Goal: Task Accomplishment & Management: Use online tool/utility

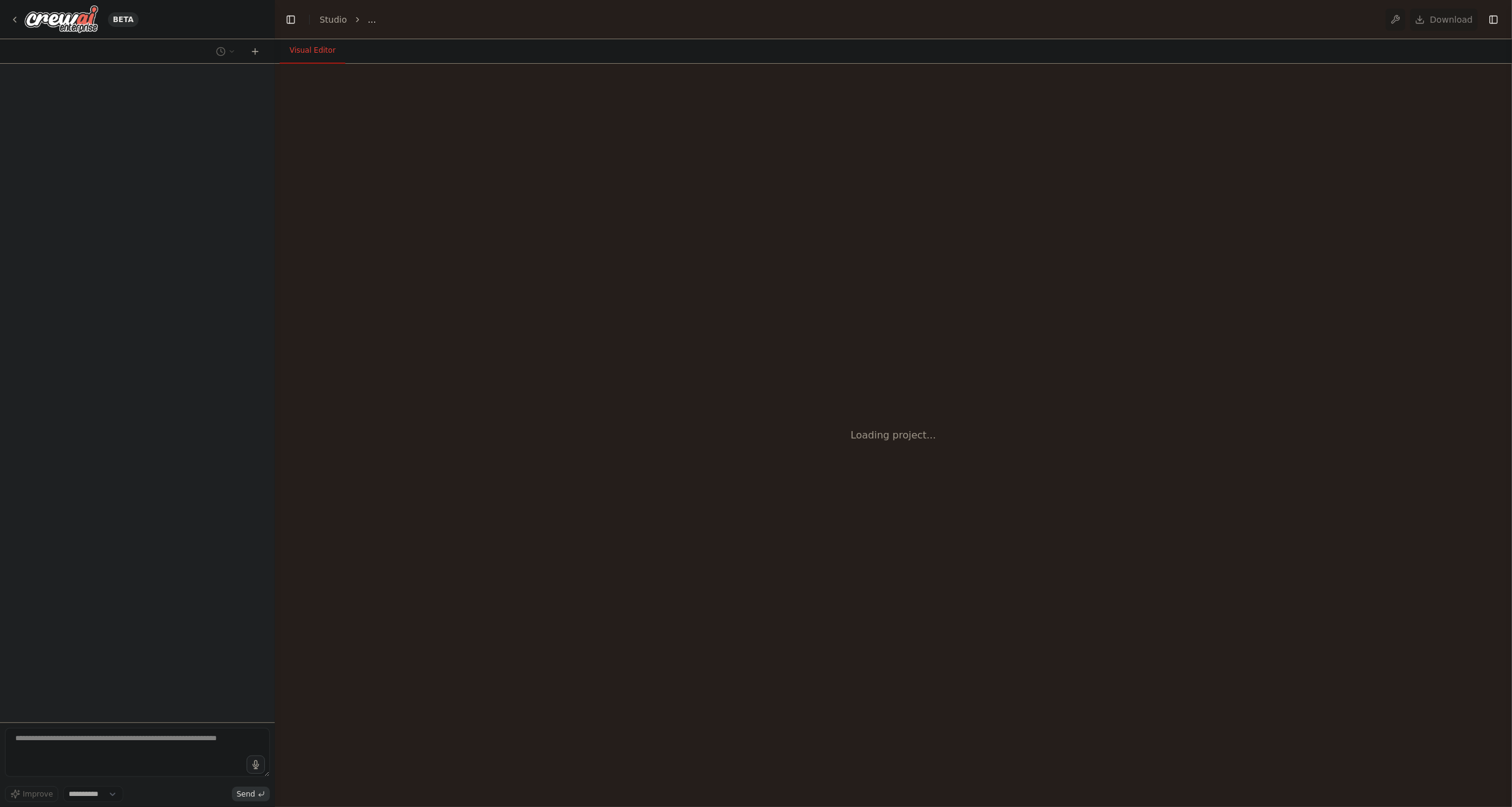
select select "****"
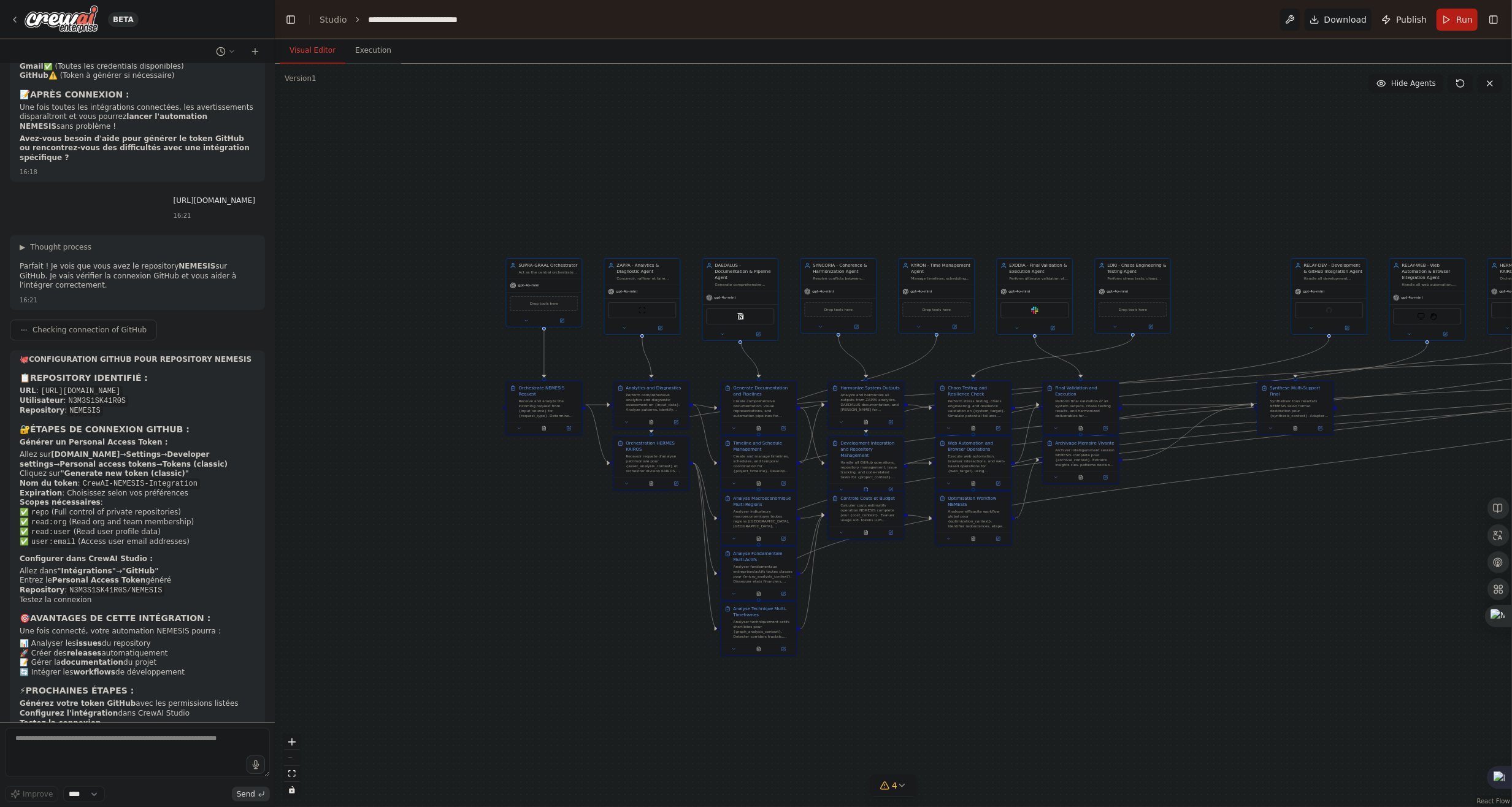
scroll to position [8033, 0]
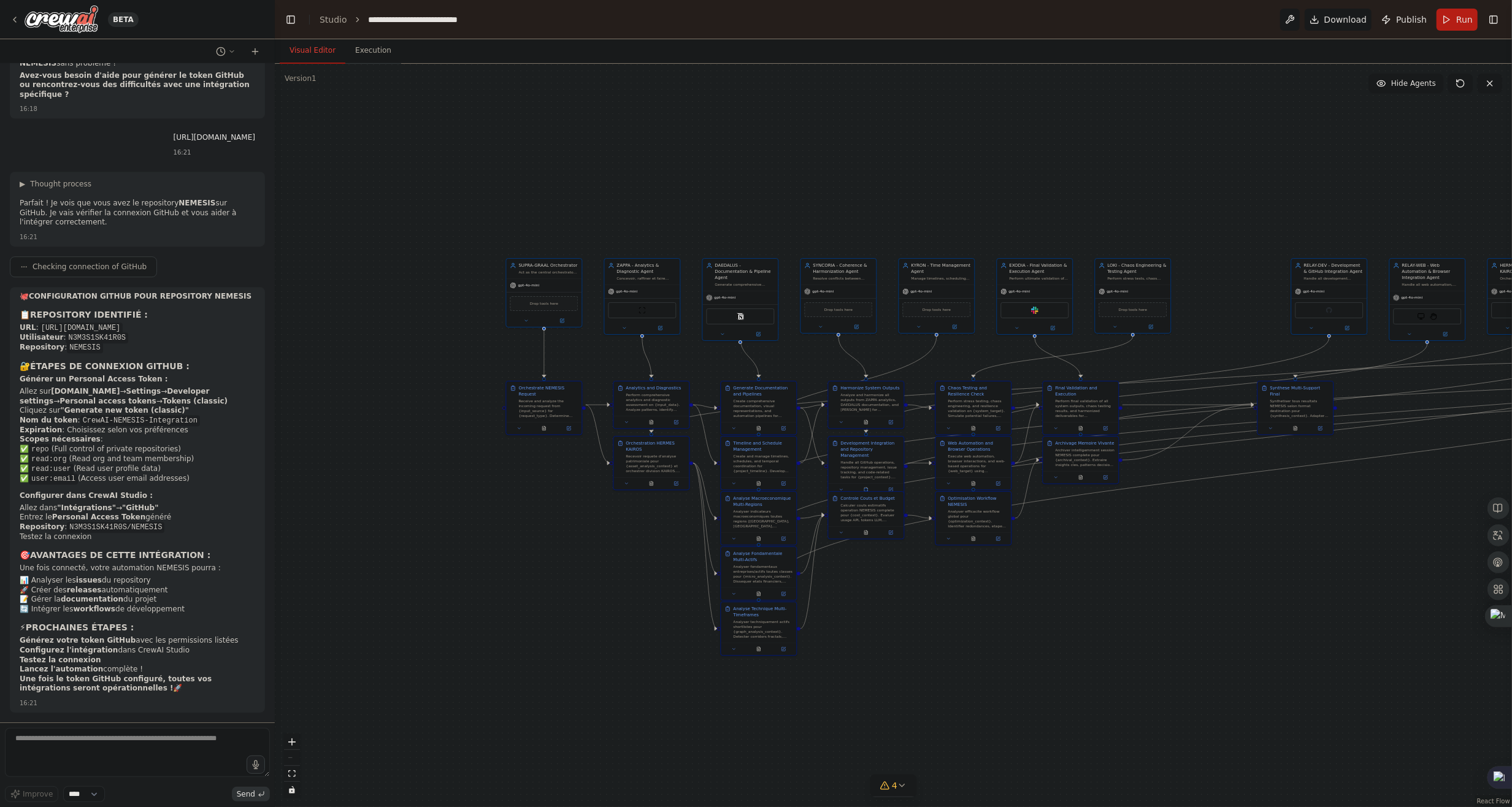
click at [366, 292] on div ".deletable-edge-delete-btn { width: 20px; height: 20px; border: 0px solid #ffff…" at bounding box center [893, 435] width 1237 height 743
click at [786, 201] on div ".deletable-edge-delete-btn { width: 20px; height: 20px; border: 0px solid #ffff…" at bounding box center [893, 435] width 1237 height 743
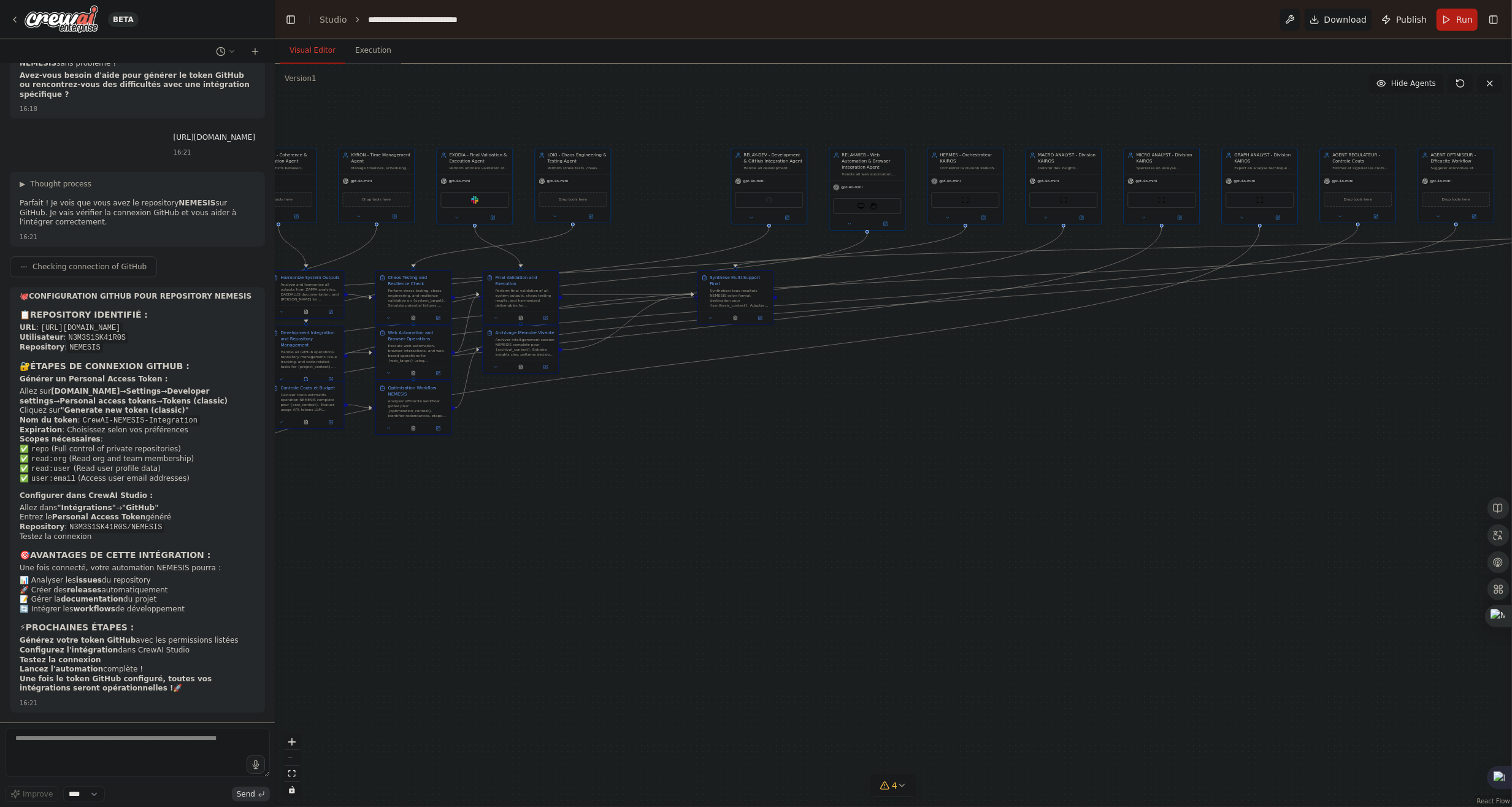
drag, startPoint x: 1384, startPoint y: 523, endPoint x: 822, endPoint y: 412, distance: 572.9
click at [823, 412] on div ".deletable-edge-delete-btn { width: 20px; height: 20px; border: 0px solid #ffff…" at bounding box center [893, 435] width 1237 height 743
click at [889, 787] on icon at bounding box center [884, 786] width 9 height 9
click at [510, 702] on div ".deletable-edge-delete-btn { width: 20px; height: 20px; border: 0px solid #ffff…" at bounding box center [893, 435] width 1237 height 743
click at [153, 758] on textarea at bounding box center [137, 753] width 265 height 49
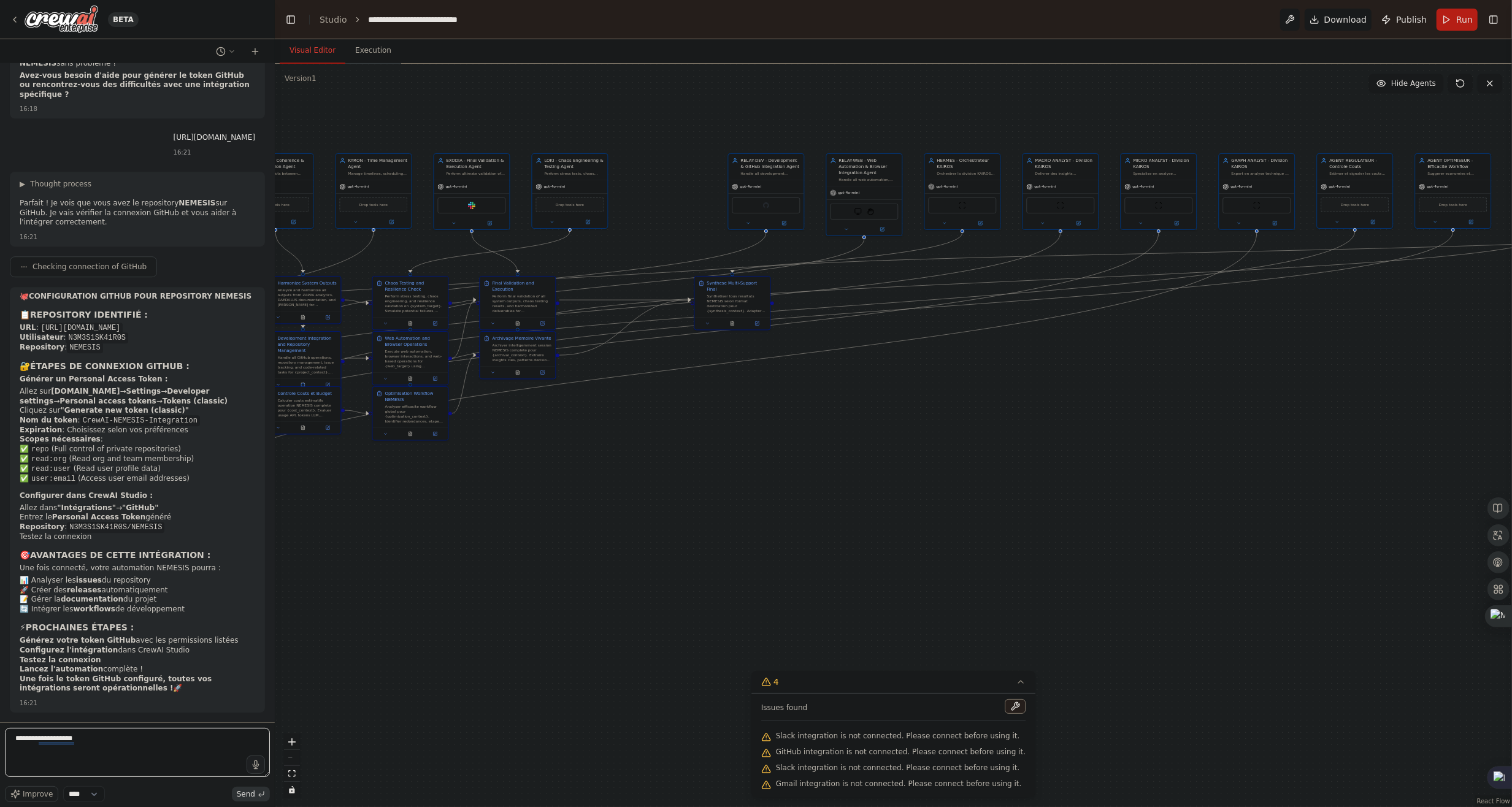
paste textarea "**********"
type textarea "**********"
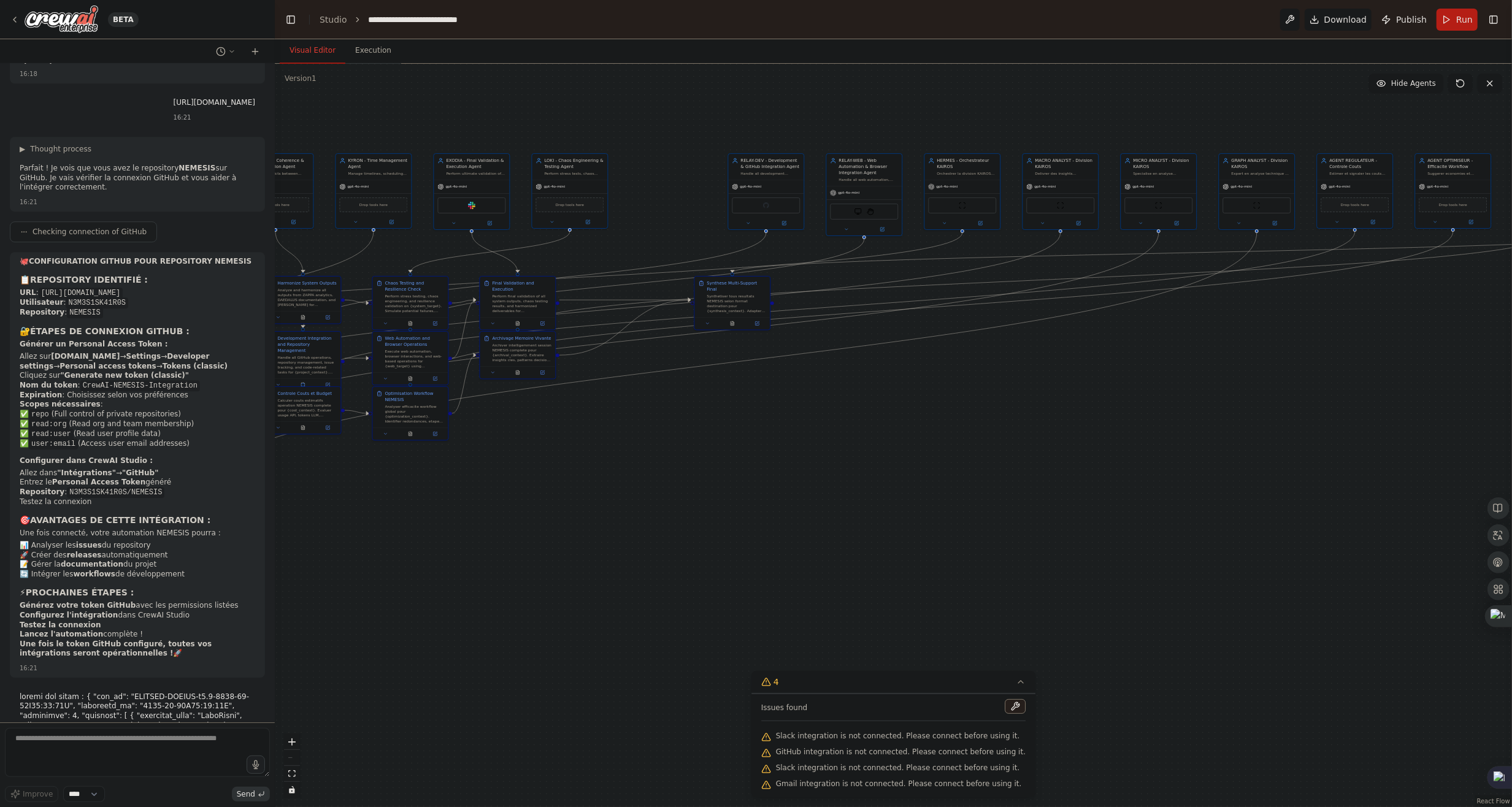
scroll to position [9485, 0]
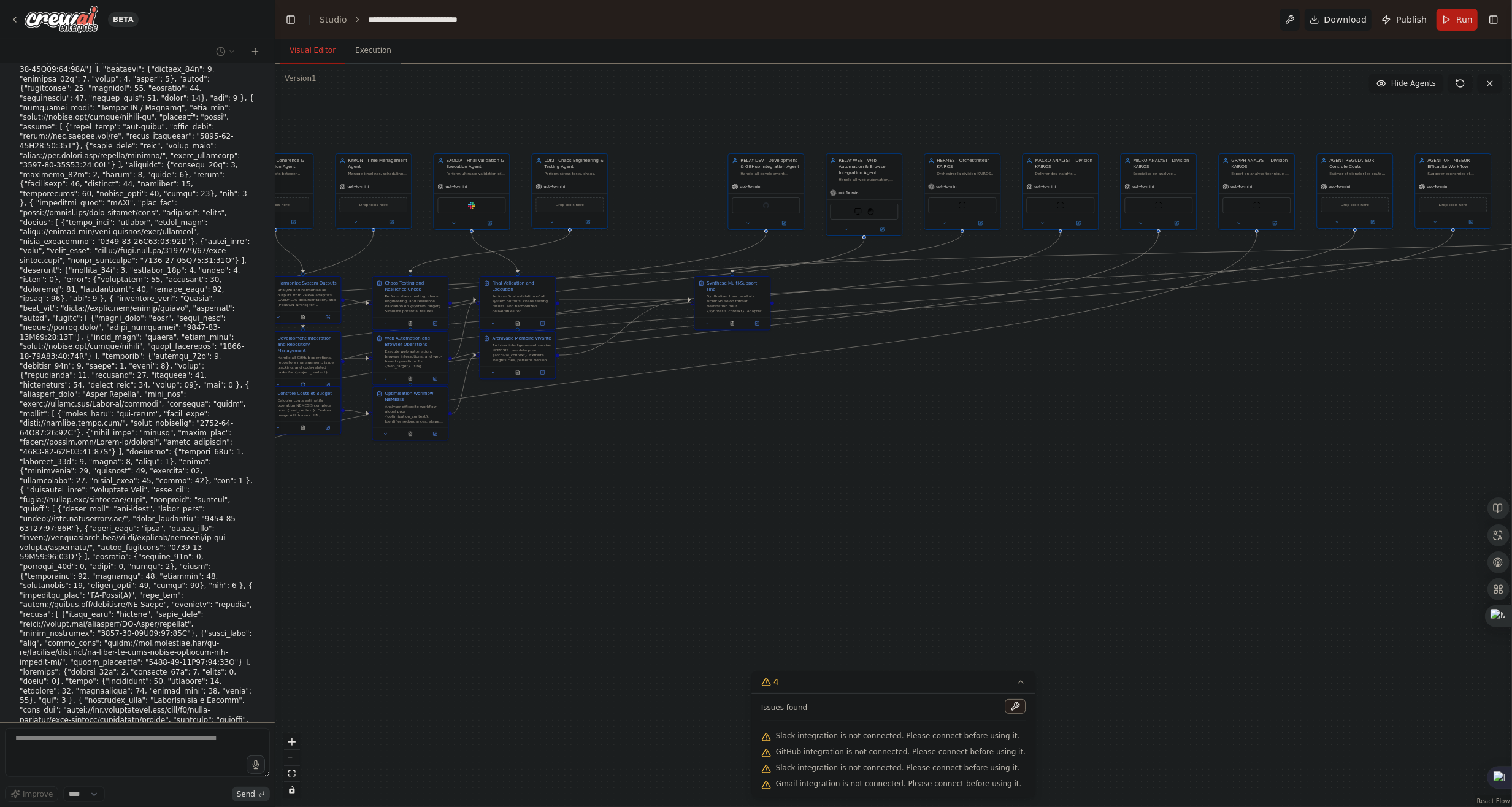
click at [582, 706] on div ".deletable-edge-delete-btn { width: 20px; height: 20px; border: 0px solid #ffff…" at bounding box center [893, 435] width 1237 height 743
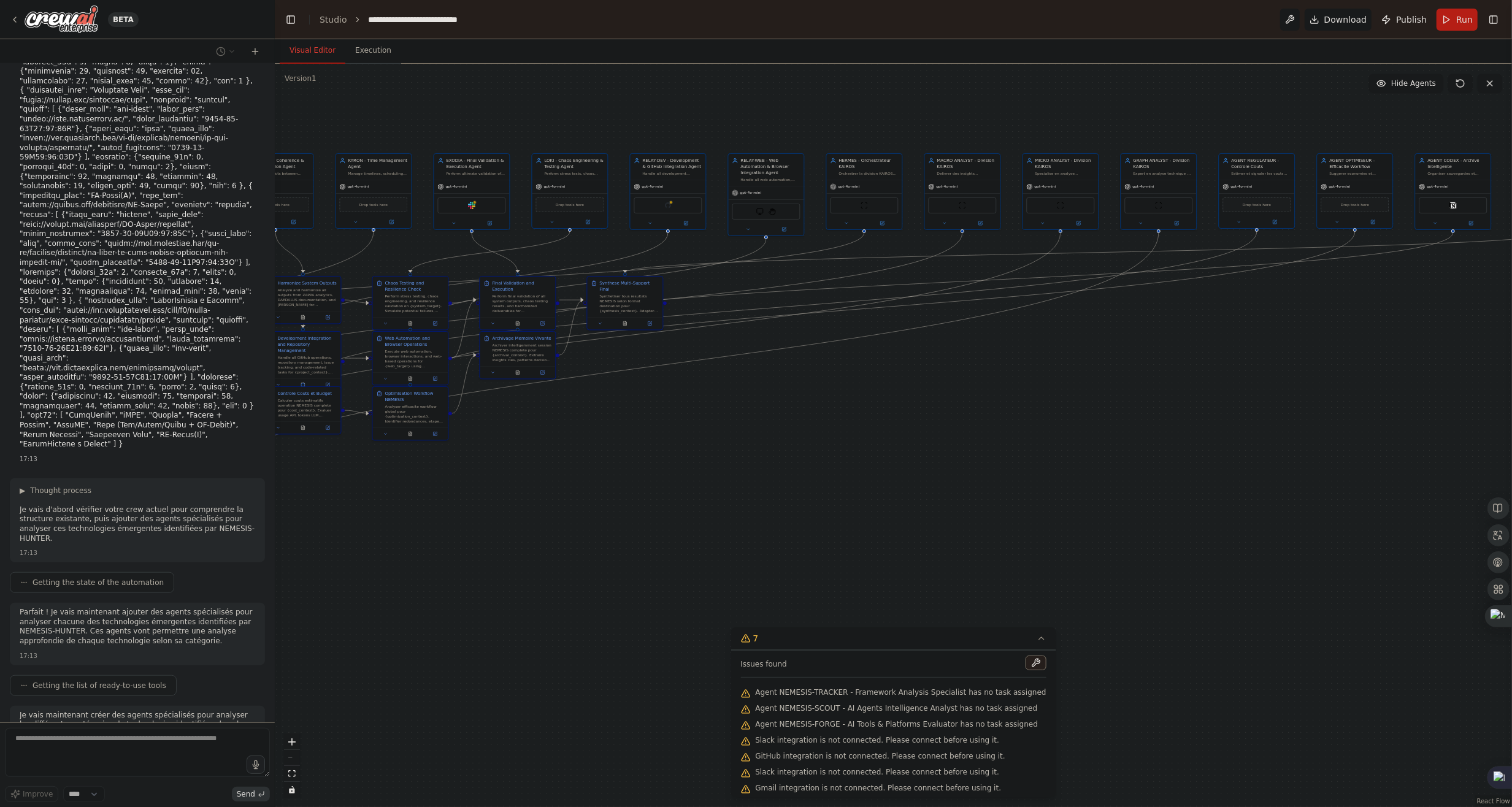
scroll to position [9926, 0]
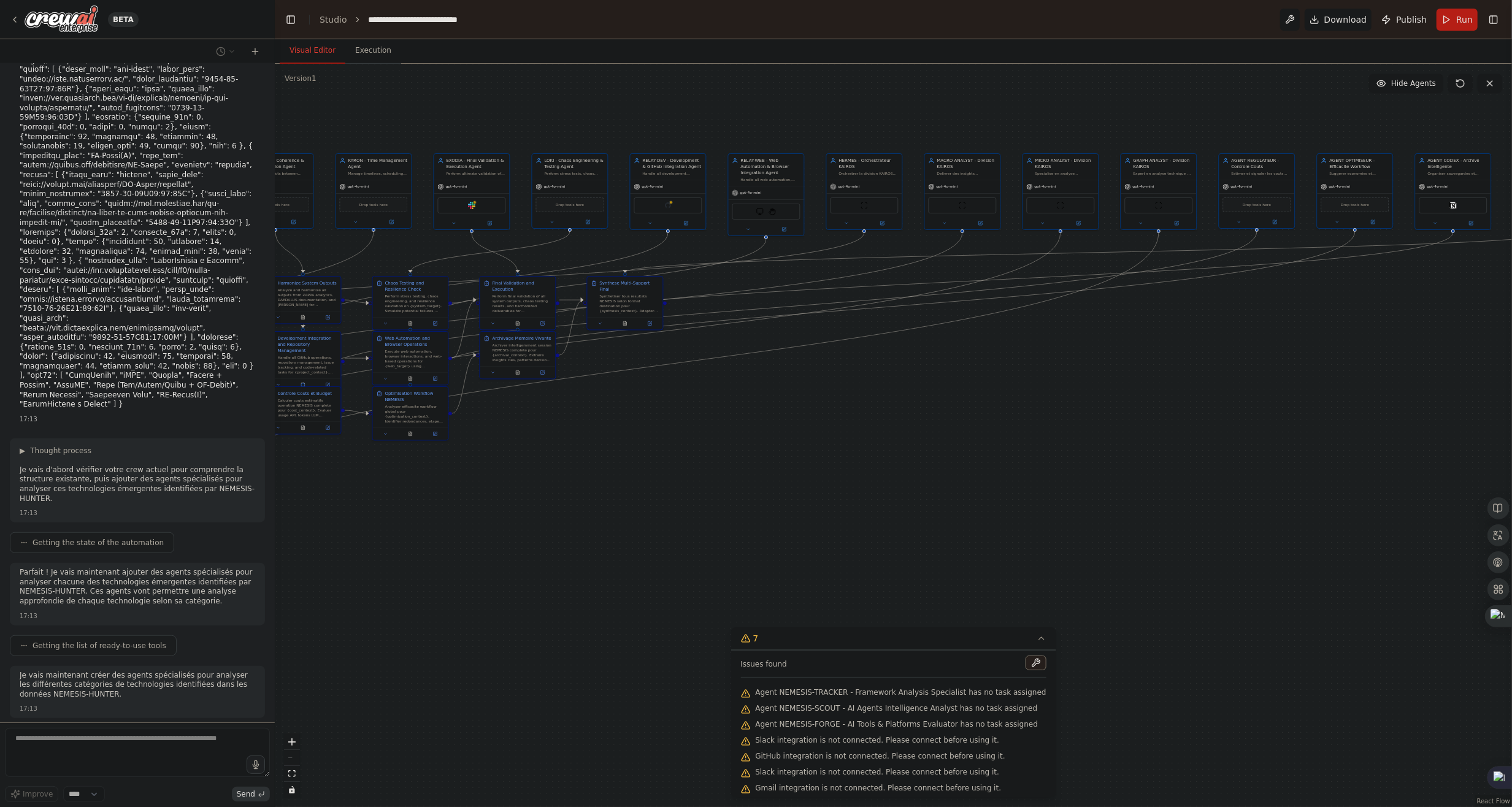
click at [486, 681] on div ".deletable-edge-delete-btn { width: 20px; height: 20px; border: 0px solid #ffff…" at bounding box center [893, 435] width 1237 height 743
click at [328, 20] on link "Studio" at bounding box center [333, 20] width 28 height 9
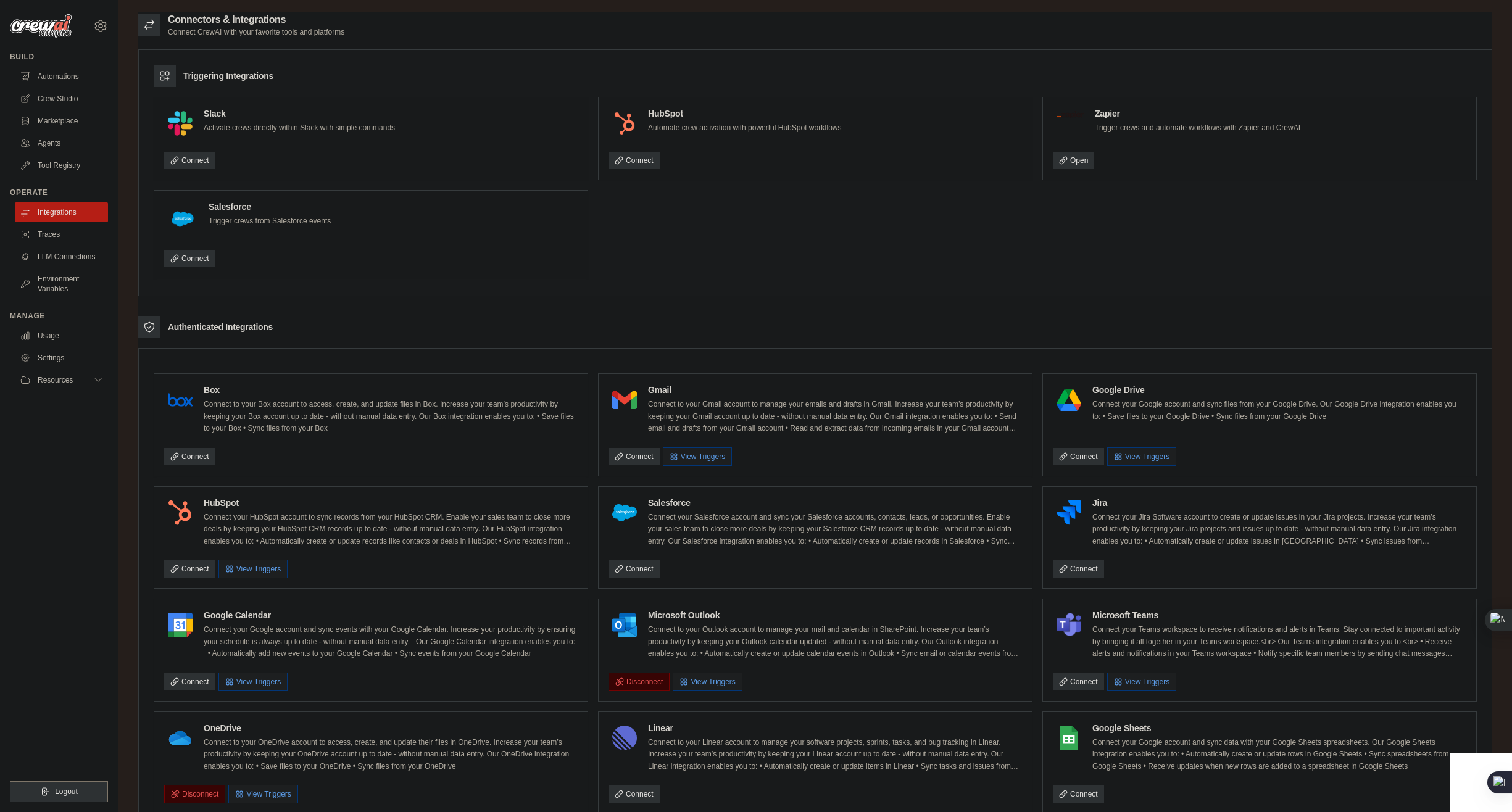
scroll to position [485, 0]
click at [634, 458] on link "Connect" at bounding box center [634, 457] width 52 height 17
click at [1078, 163] on link "Open" at bounding box center [1074, 160] width 41 height 17
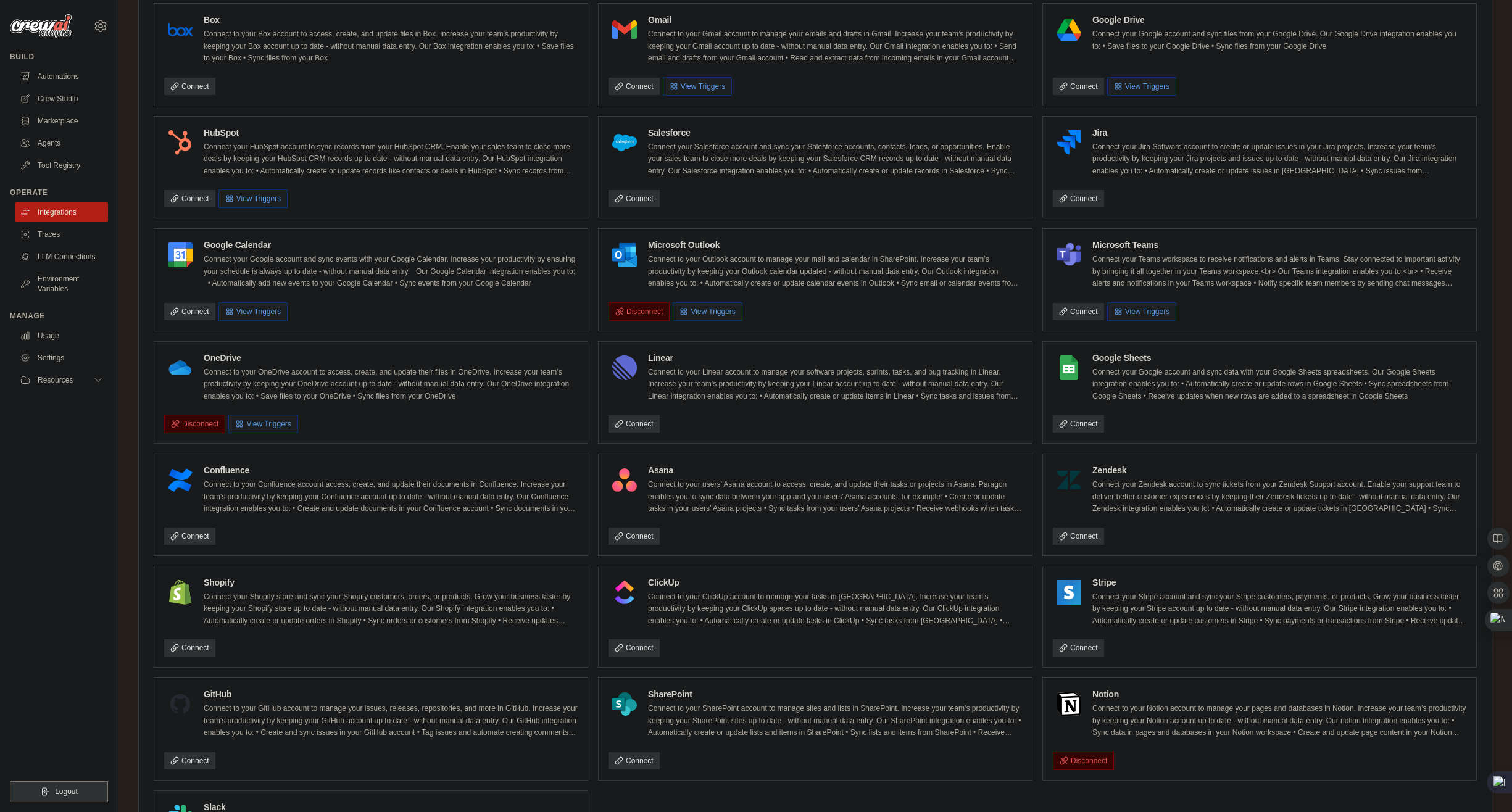
scroll to position [485, 0]
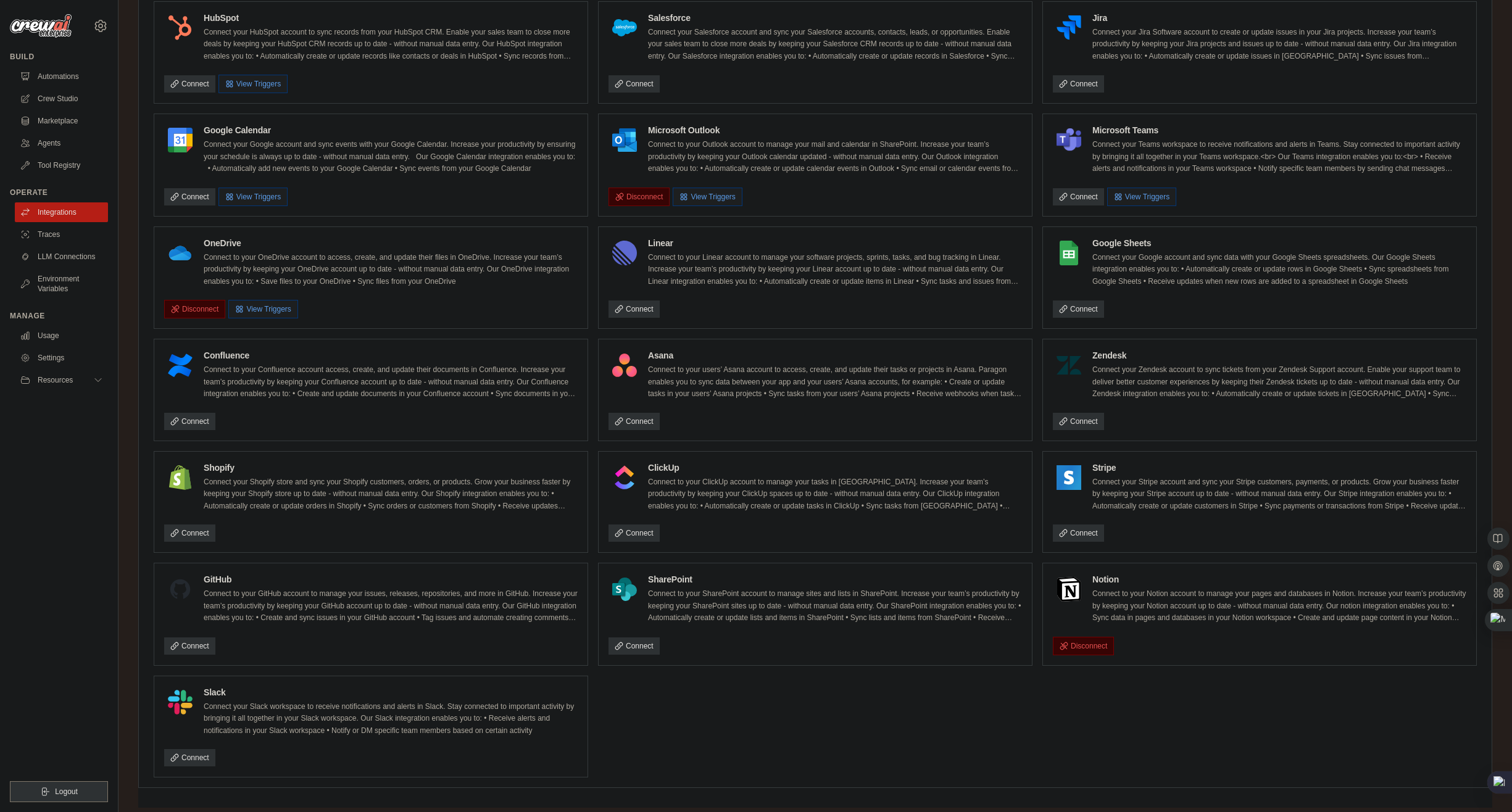
click at [819, 695] on ul "Box Connect to your Box account to access, create, and update files in Box. Inc…" at bounding box center [815, 333] width 1323 height 890
click at [203, 642] on link "Connect" at bounding box center [189, 646] width 52 height 17
click at [63, 105] on link "Crew Studio" at bounding box center [63, 98] width 94 height 20
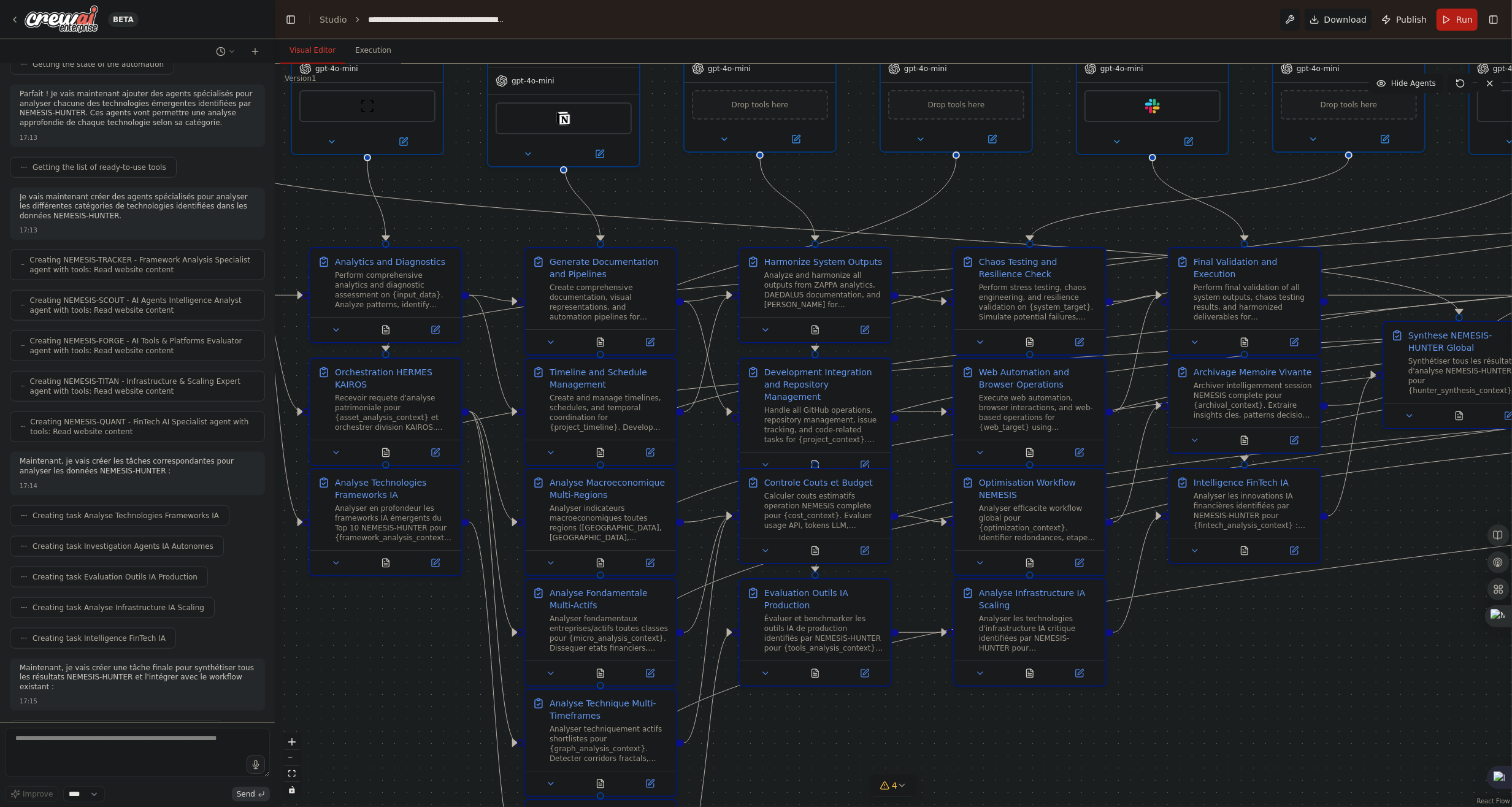
drag, startPoint x: 1170, startPoint y: 373, endPoint x: 906, endPoint y: 256, distance: 288.8
click at [908, 255] on div ".deletable-edge-delete-btn { width: 20px; height: 20px; border: 0px solid #ffff…" at bounding box center [893, 435] width 1237 height 743
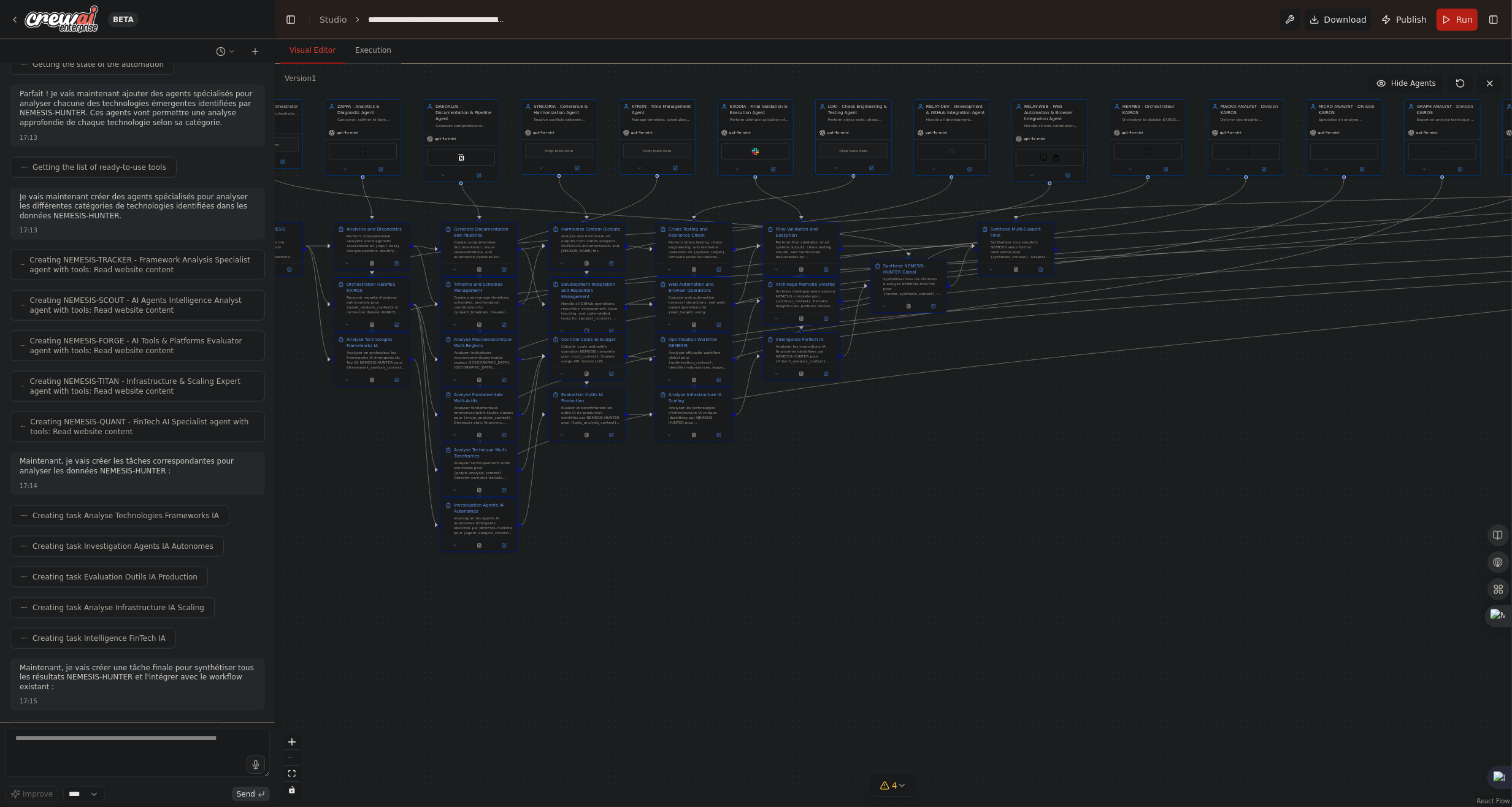
drag, startPoint x: 1295, startPoint y: 549, endPoint x: 1010, endPoint y: 503, distance: 288.7
click at [1014, 505] on div ".deletable-edge-delete-btn { width: 20px; height: 20px; border: 0px solid #ffff…" at bounding box center [893, 435] width 1237 height 743
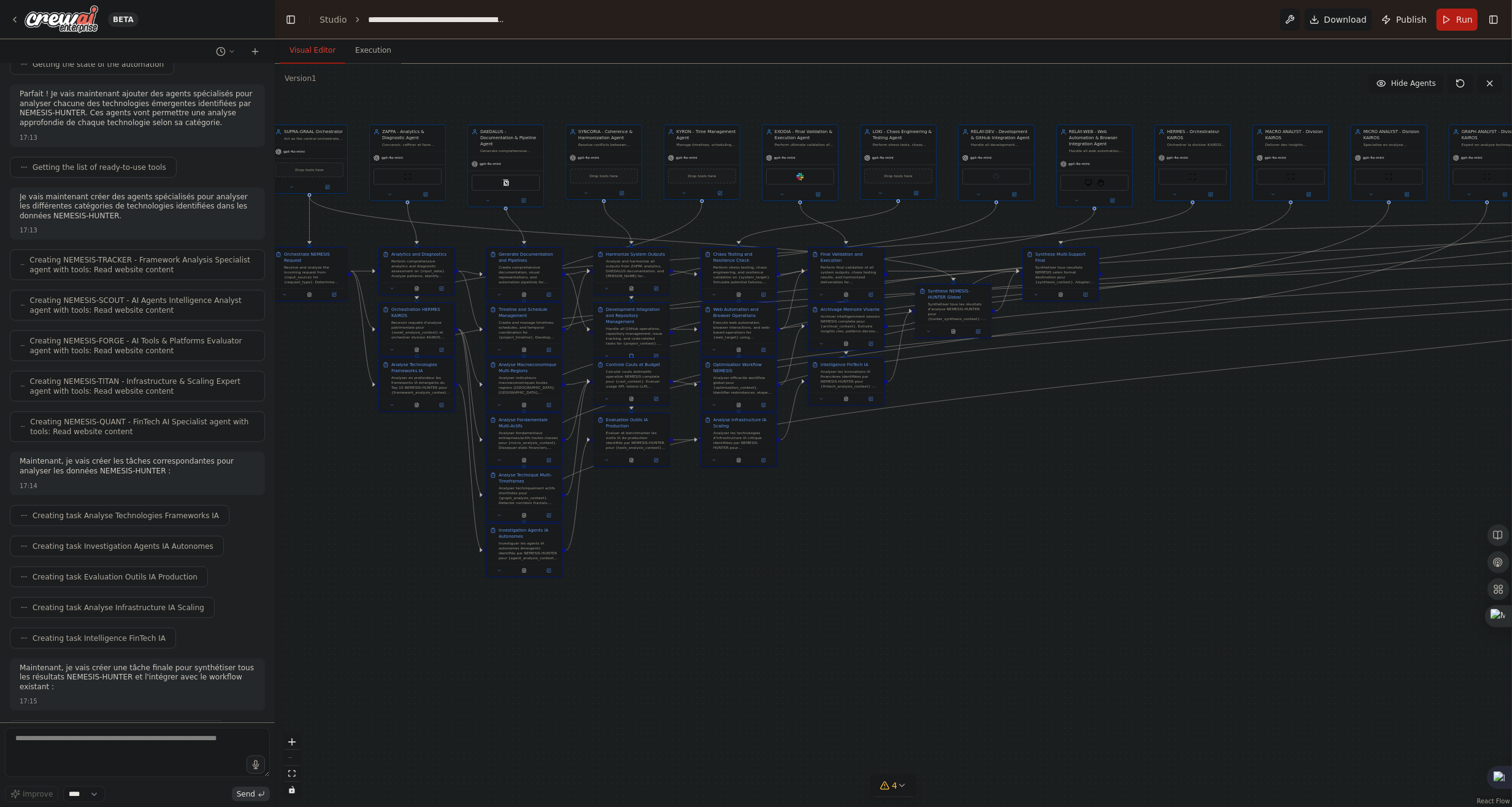
drag, startPoint x: 1083, startPoint y: 601, endPoint x: 1109, endPoint y: 599, distance: 26.1
click at [1113, 600] on div ".deletable-edge-delete-btn { width: 20px; height: 20px; border: 0px solid #ffff…" at bounding box center [893, 435] width 1237 height 743
click at [303, 90] on div ".deletable-edge-delete-btn { width: 20px; height: 20px; border: 0px solid #ffff…" at bounding box center [893, 435] width 1237 height 743
click at [291, 779] on button "fit view" at bounding box center [292, 774] width 16 height 16
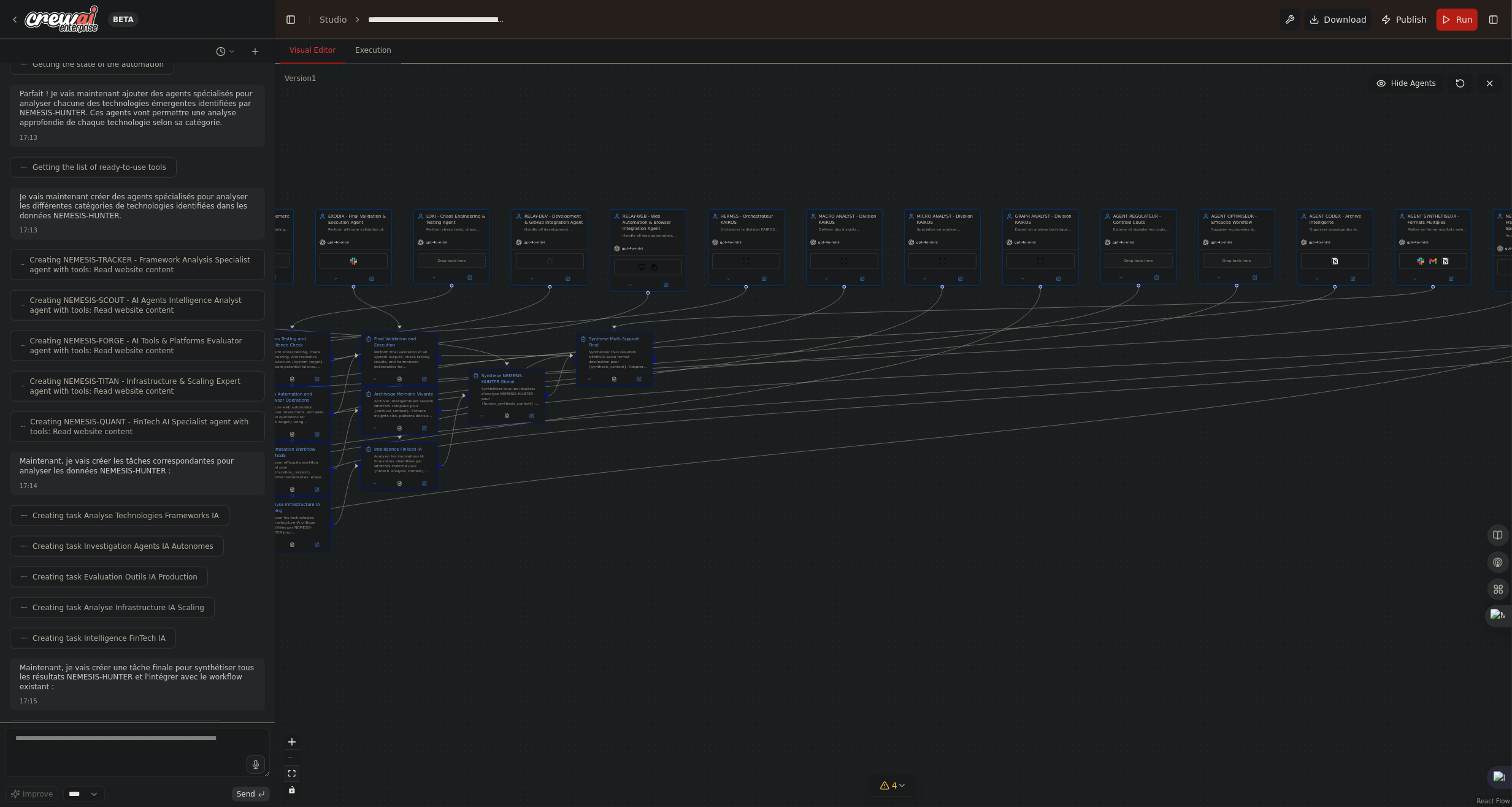
click at [291, 779] on button "fit view" at bounding box center [292, 774] width 16 height 16
click at [392, 769] on div ".deletable-edge-delete-btn { width: 20px; height: 20px; border: 0px solid #ffff…" at bounding box center [893, 435] width 1237 height 743
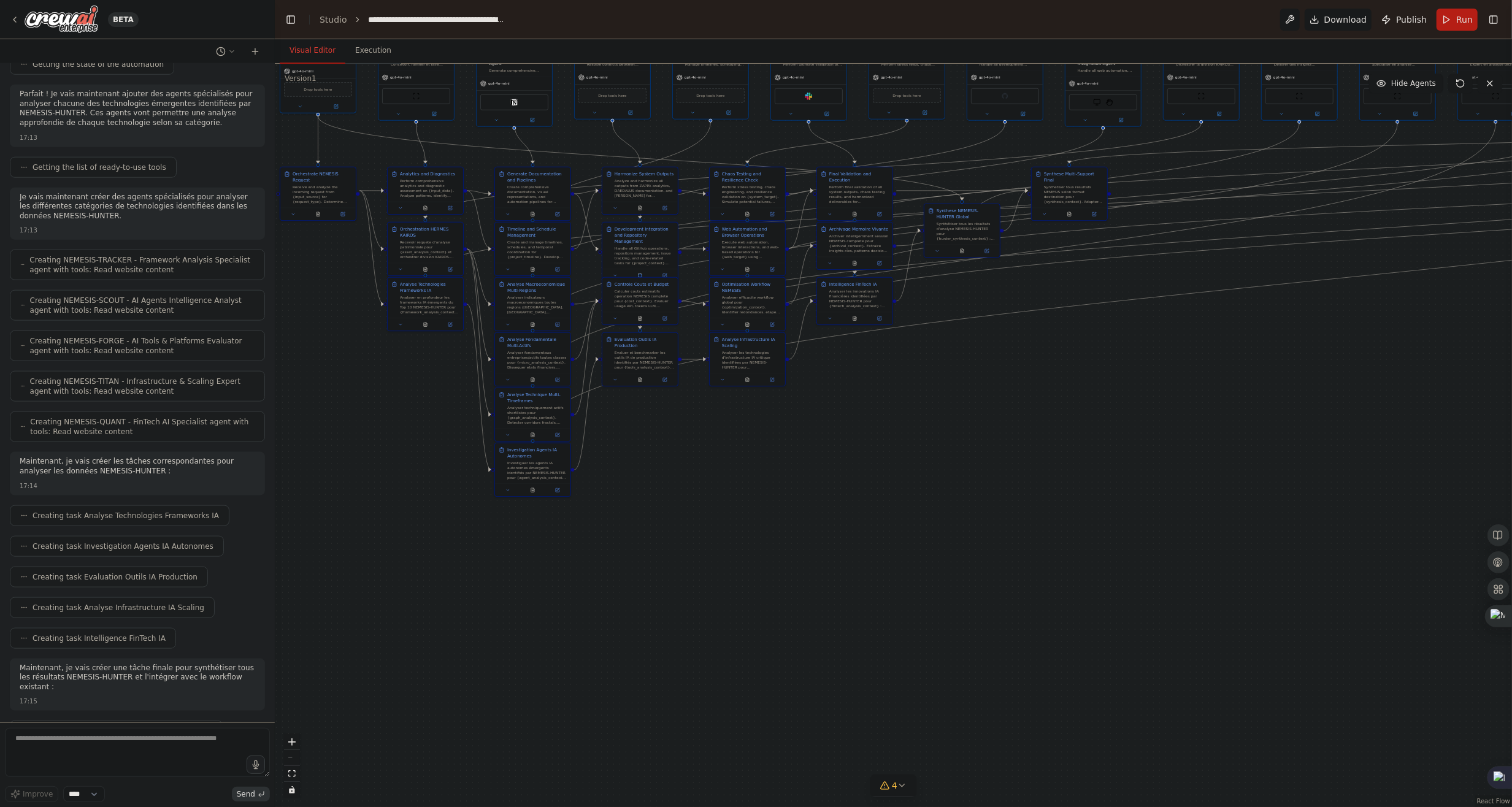
drag, startPoint x: 370, startPoint y: 754, endPoint x: 917, endPoint y: 503, distance: 601.8
click at [917, 503] on div ".deletable-edge-delete-btn { width: 20px; height: 20px; border: 0px solid #ffff…" at bounding box center [893, 435] width 1237 height 743
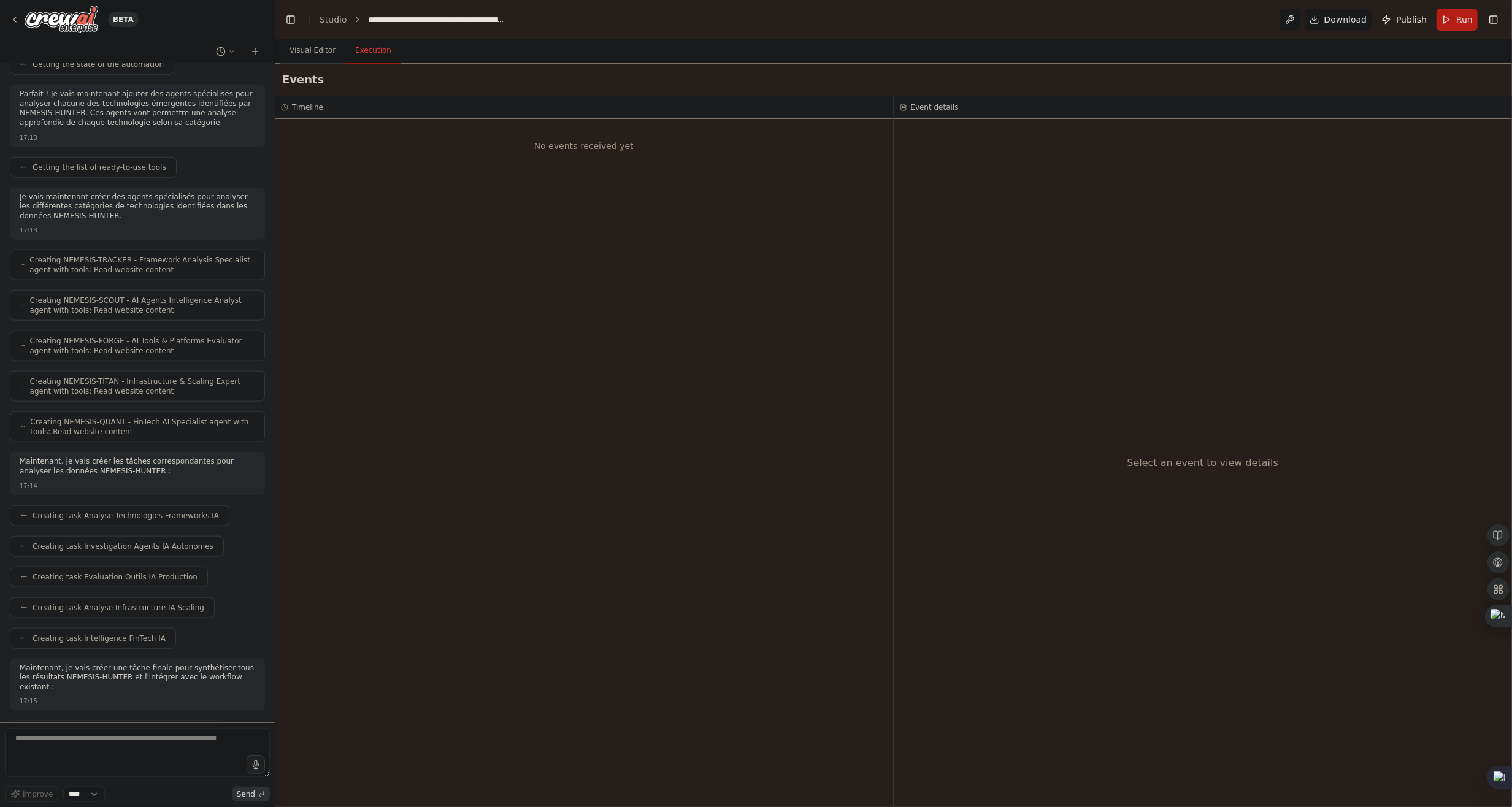
click at [372, 61] on button "Execution" at bounding box center [373, 50] width 56 height 26
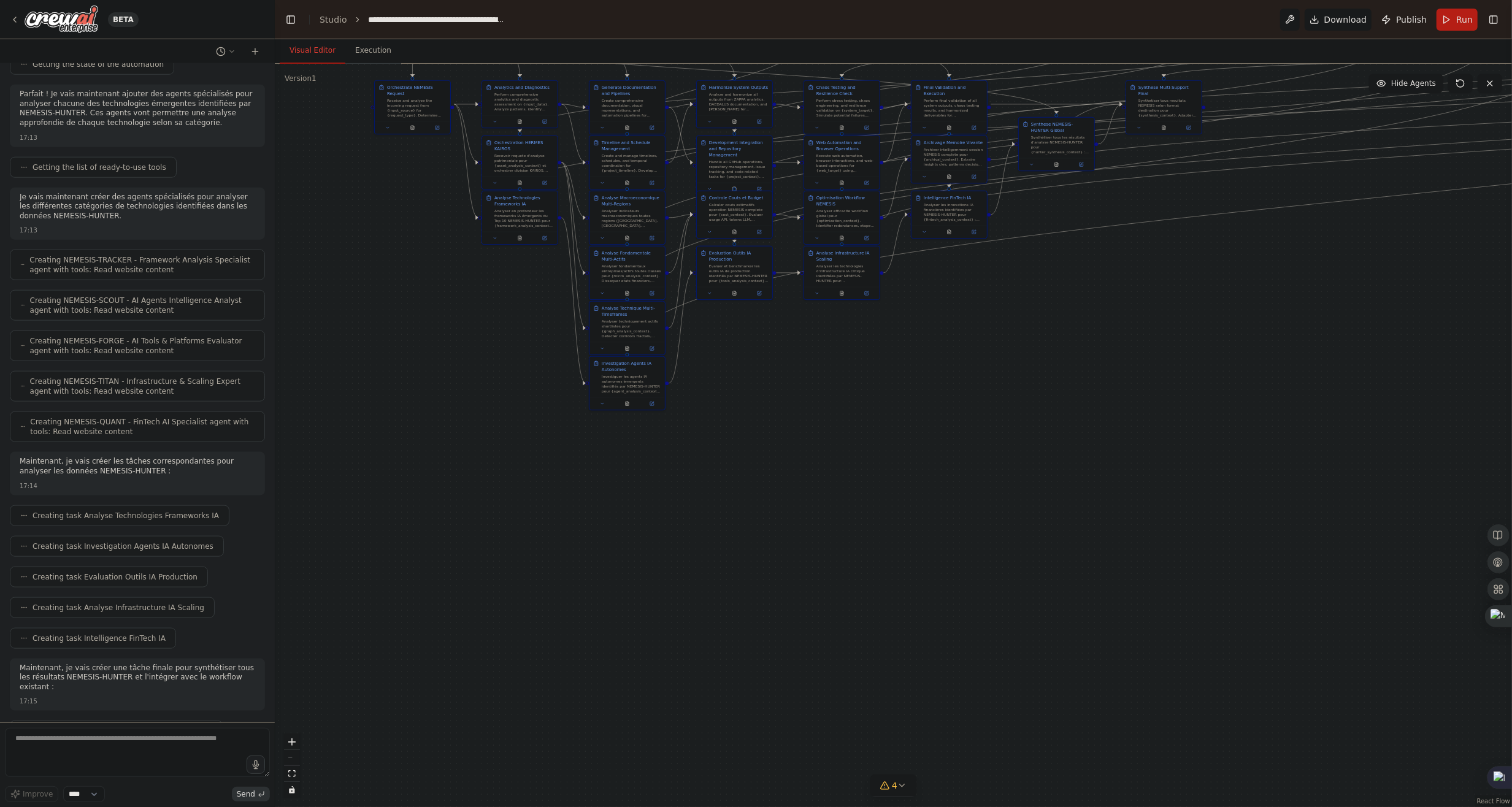
click at [308, 52] on button "Visual Editor" at bounding box center [312, 50] width 65 height 26
click at [364, 48] on button "Execution" at bounding box center [373, 50] width 56 height 26
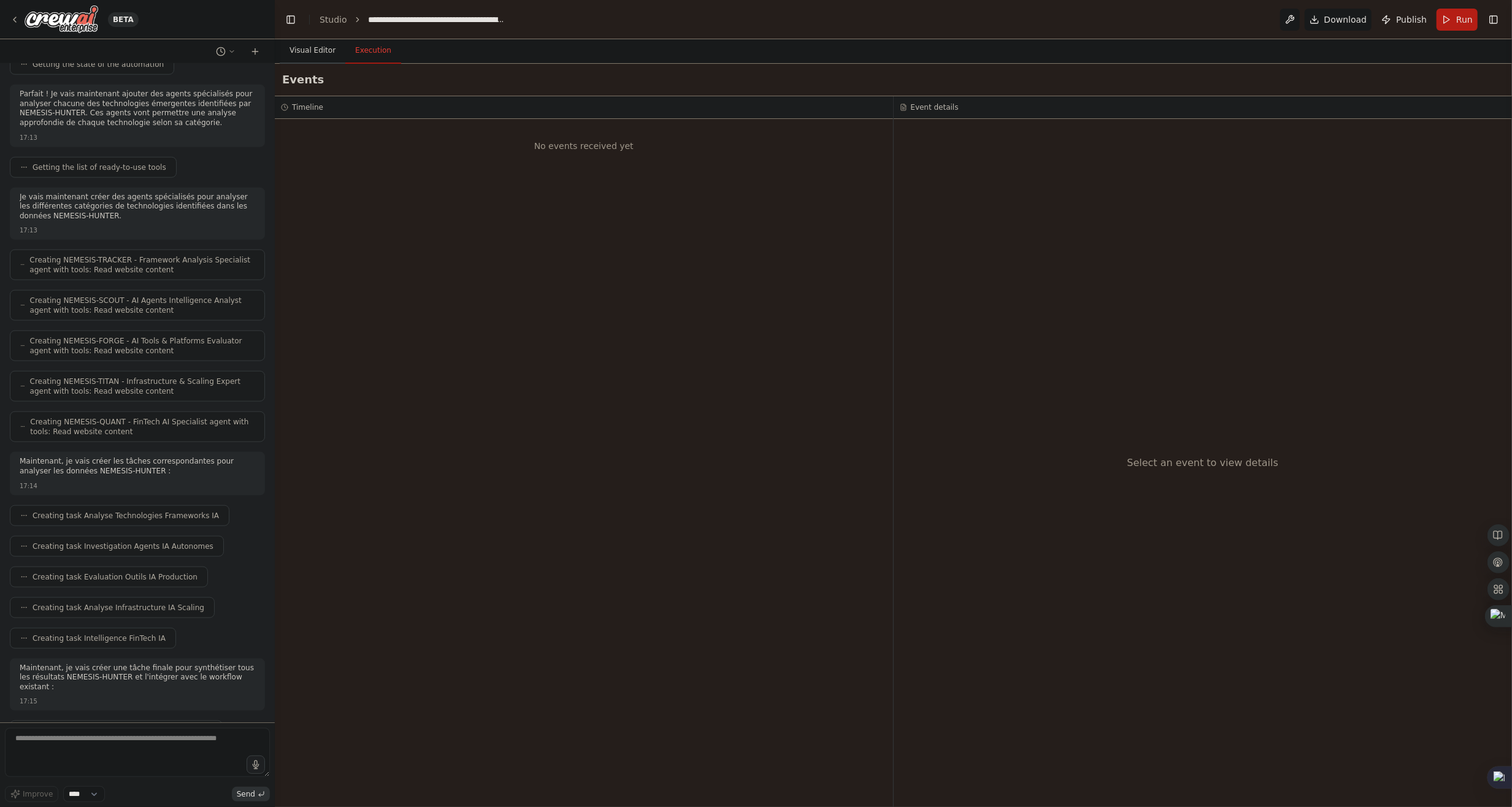
click at [299, 52] on button "Visual Editor" at bounding box center [312, 50] width 65 height 26
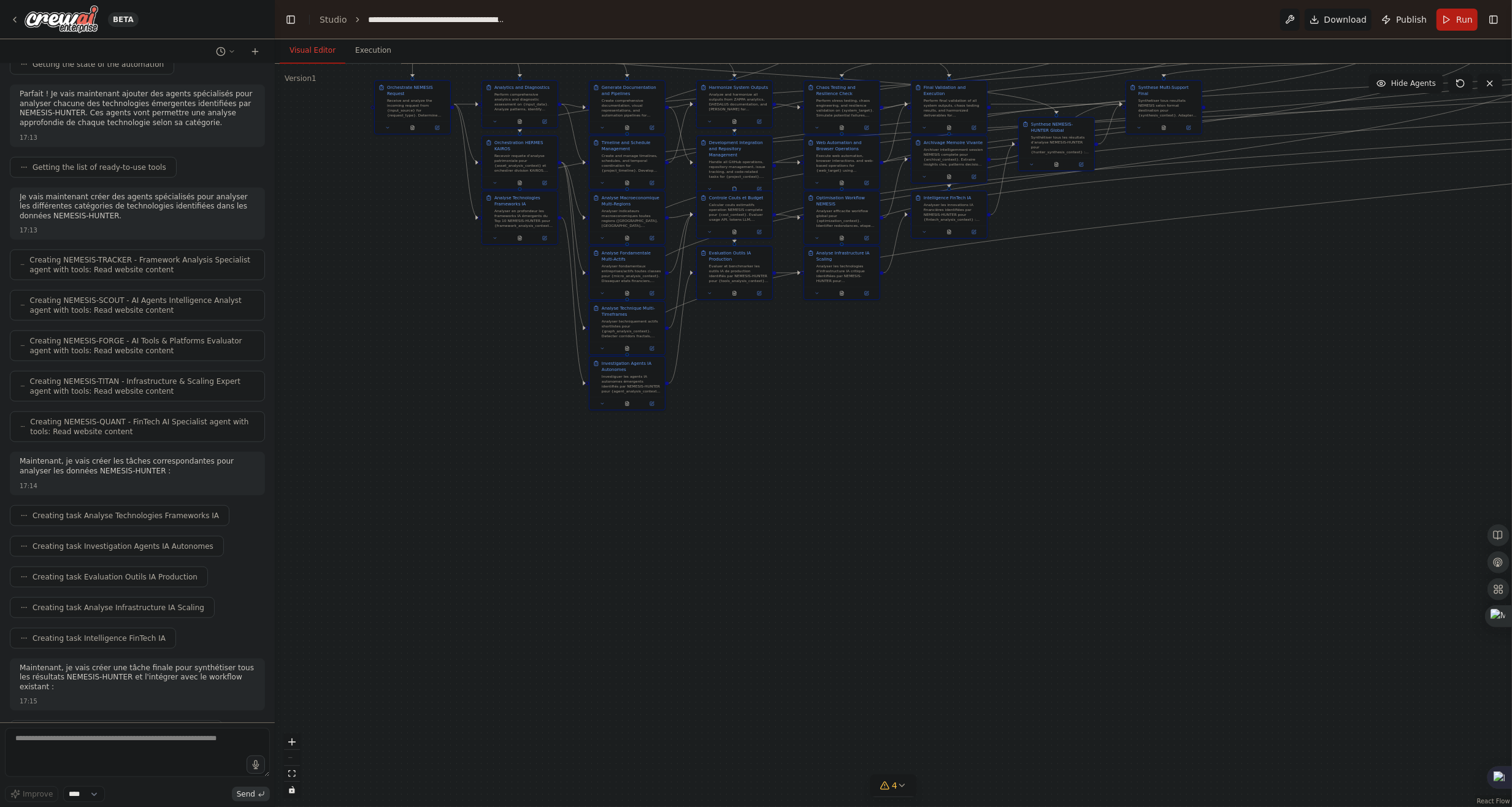
click at [895, 799] on div ".deletable-edge-delete-btn { width: 20px; height: 20px; border: 0px solid #ffff…" at bounding box center [893, 435] width 1237 height 743
click at [893, 790] on span "4" at bounding box center [894, 786] width 6 height 13
click at [1005, 713] on button at bounding box center [1015, 706] width 20 height 15
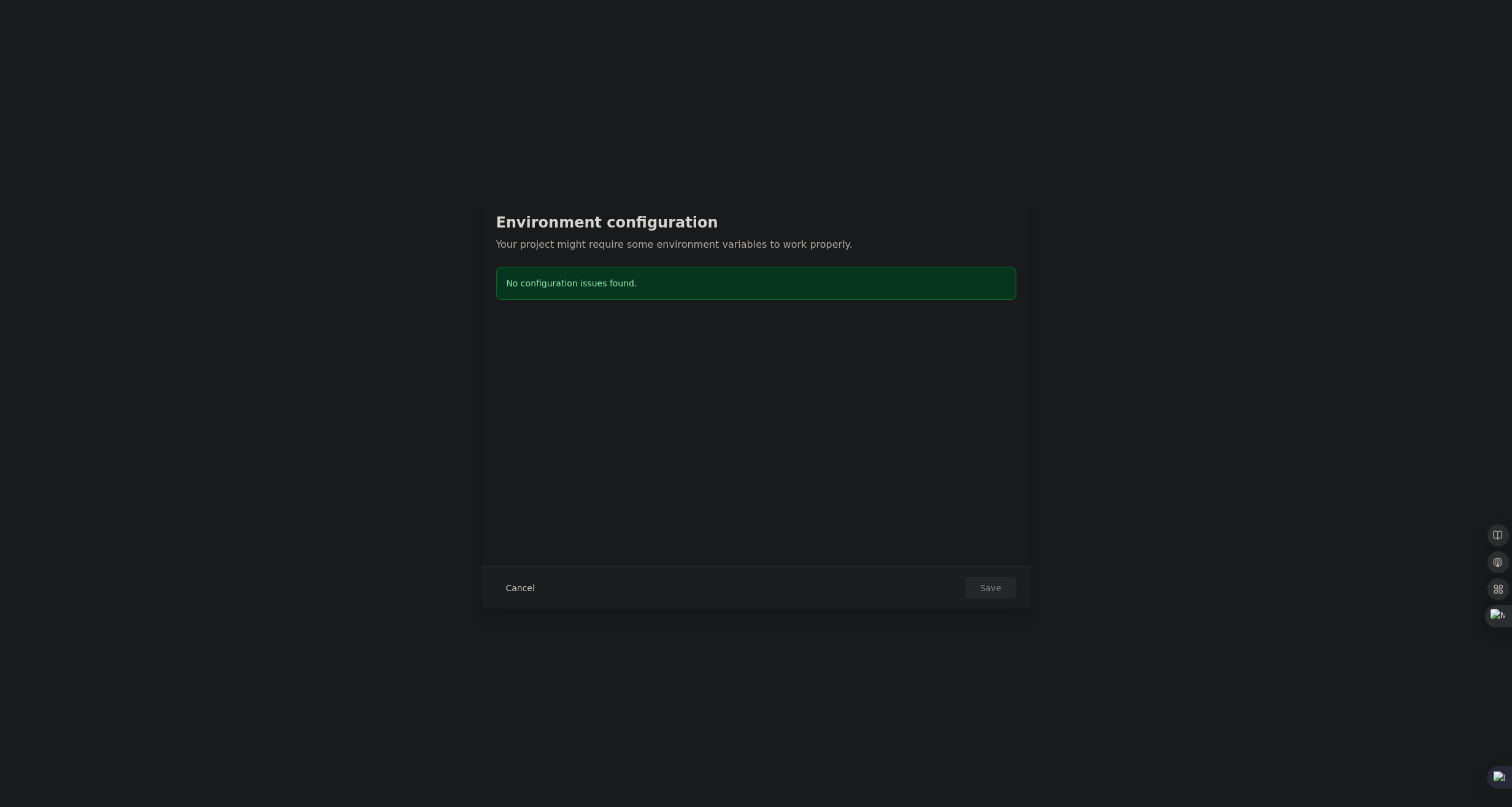
click at [507, 588] on button "Cancel" at bounding box center [520, 588] width 48 height 22
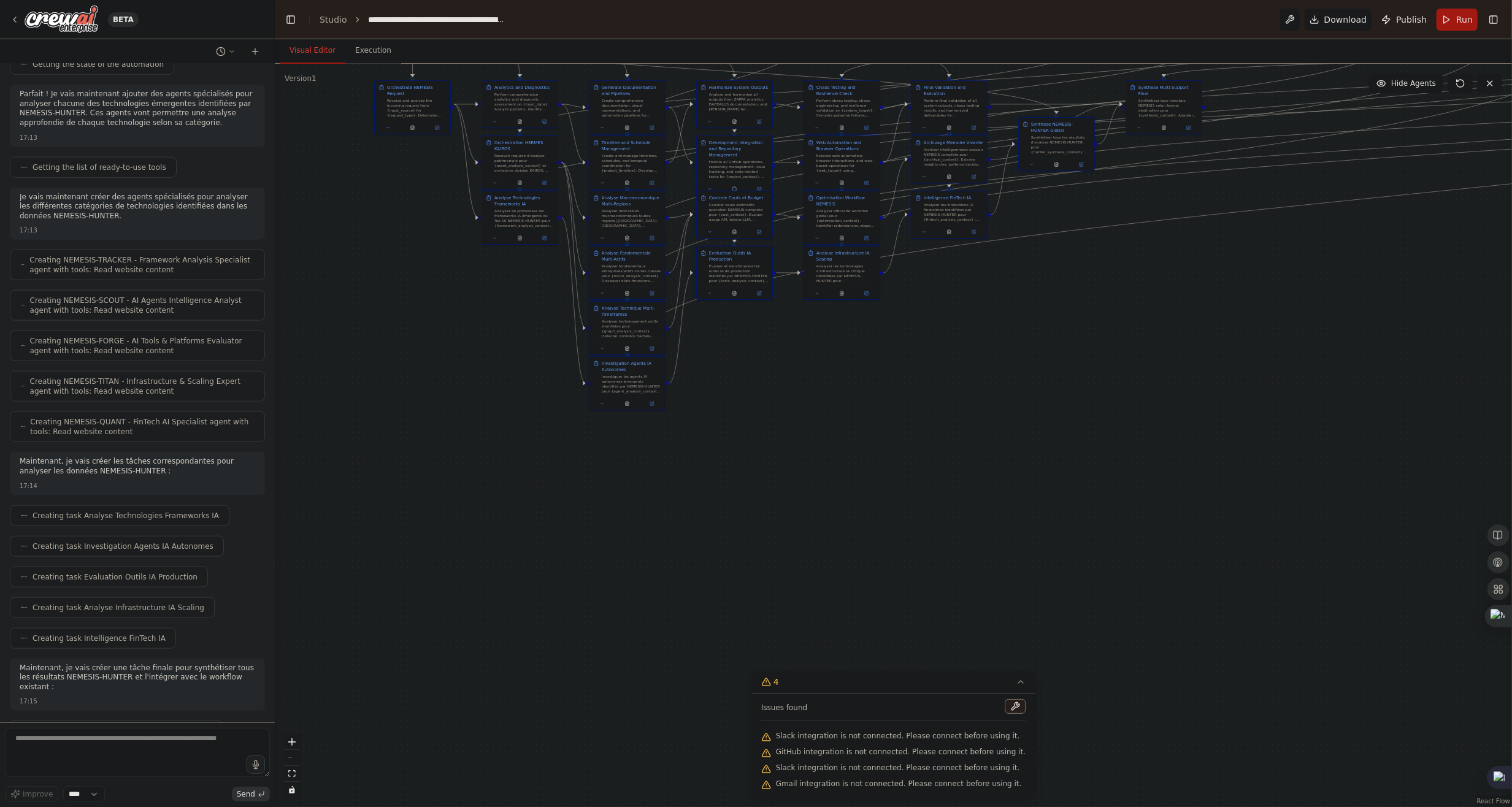
click at [1458, 26] on button "Run" at bounding box center [1457, 20] width 41 height 22
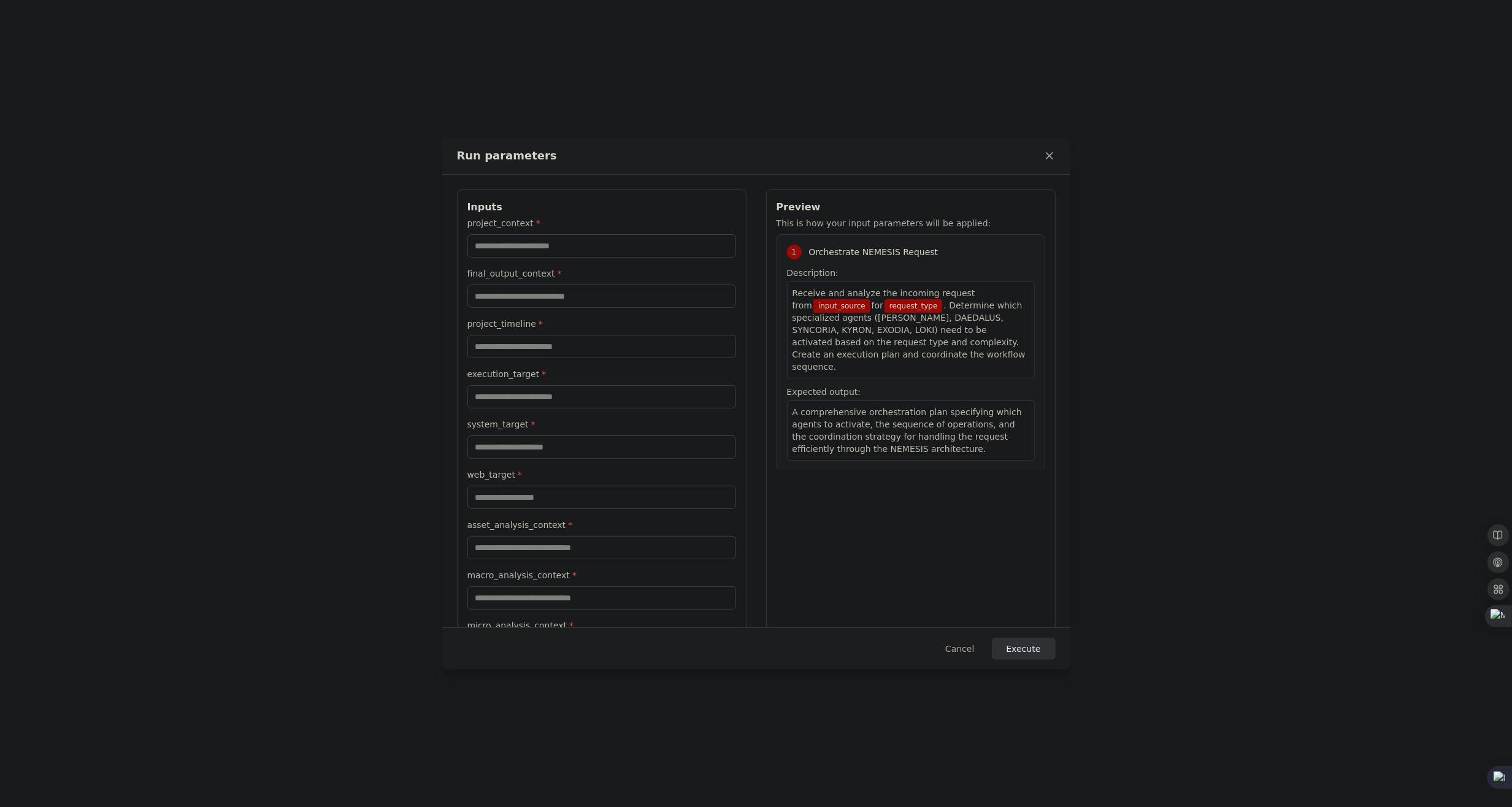
click at [1052, 158] on icon at bounding box center [1049, 156] width 6 height 6
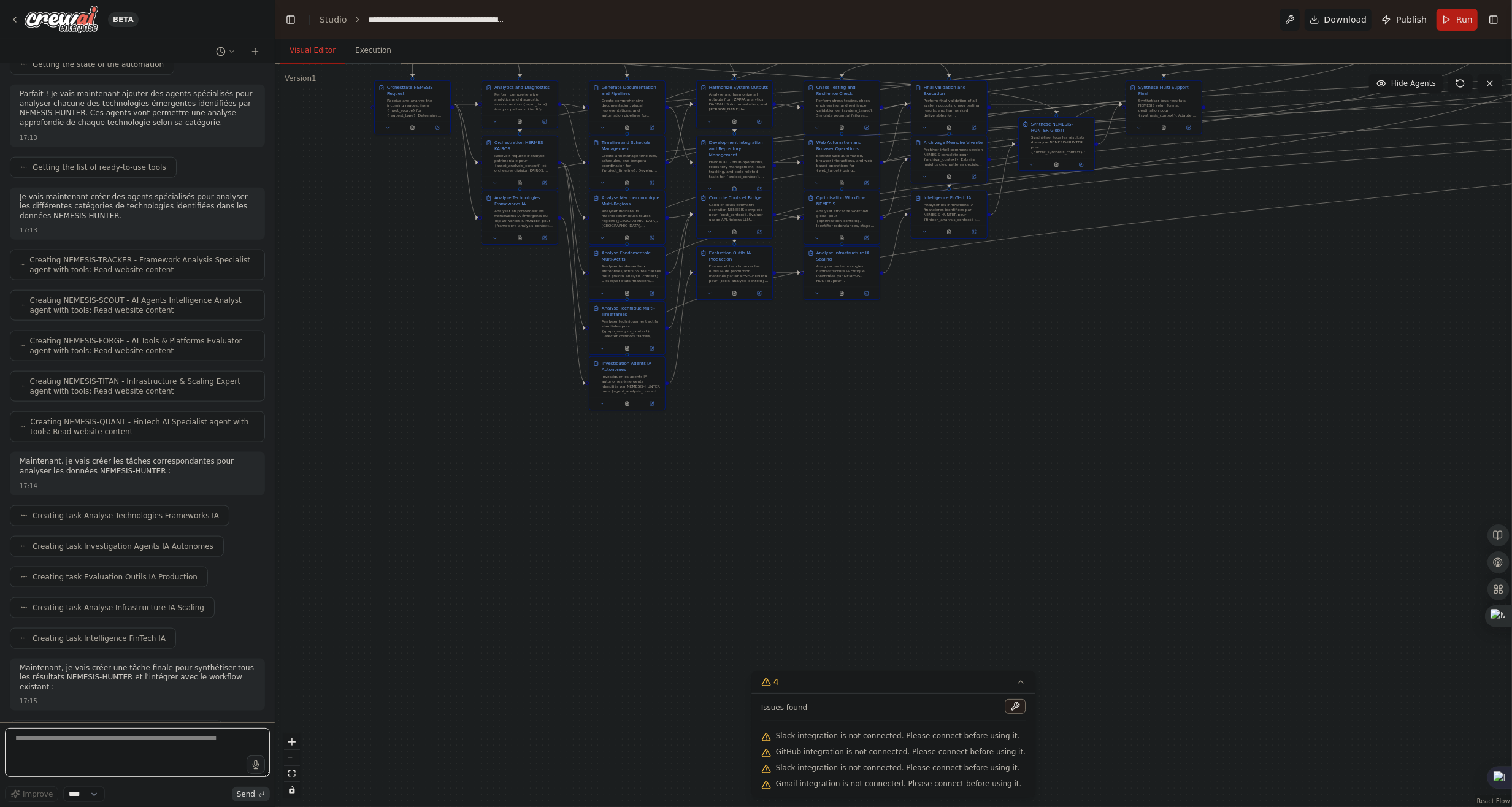
click at [171, 761] on textarea at bounding box center [137, 753] width 265 height 49
click at [252, 765] on icon "button" at bounding box center [255, 764] width 10 height 10
click at [101, 791] on select "****" at bounding box center [84, 794] width 42 height 16
click at [152, 765] on textarea at bounding box center [137, 753] width 265 height 49
click at [251, 794] on span "Send" at bounding box center [245, 794] width 18 height 9
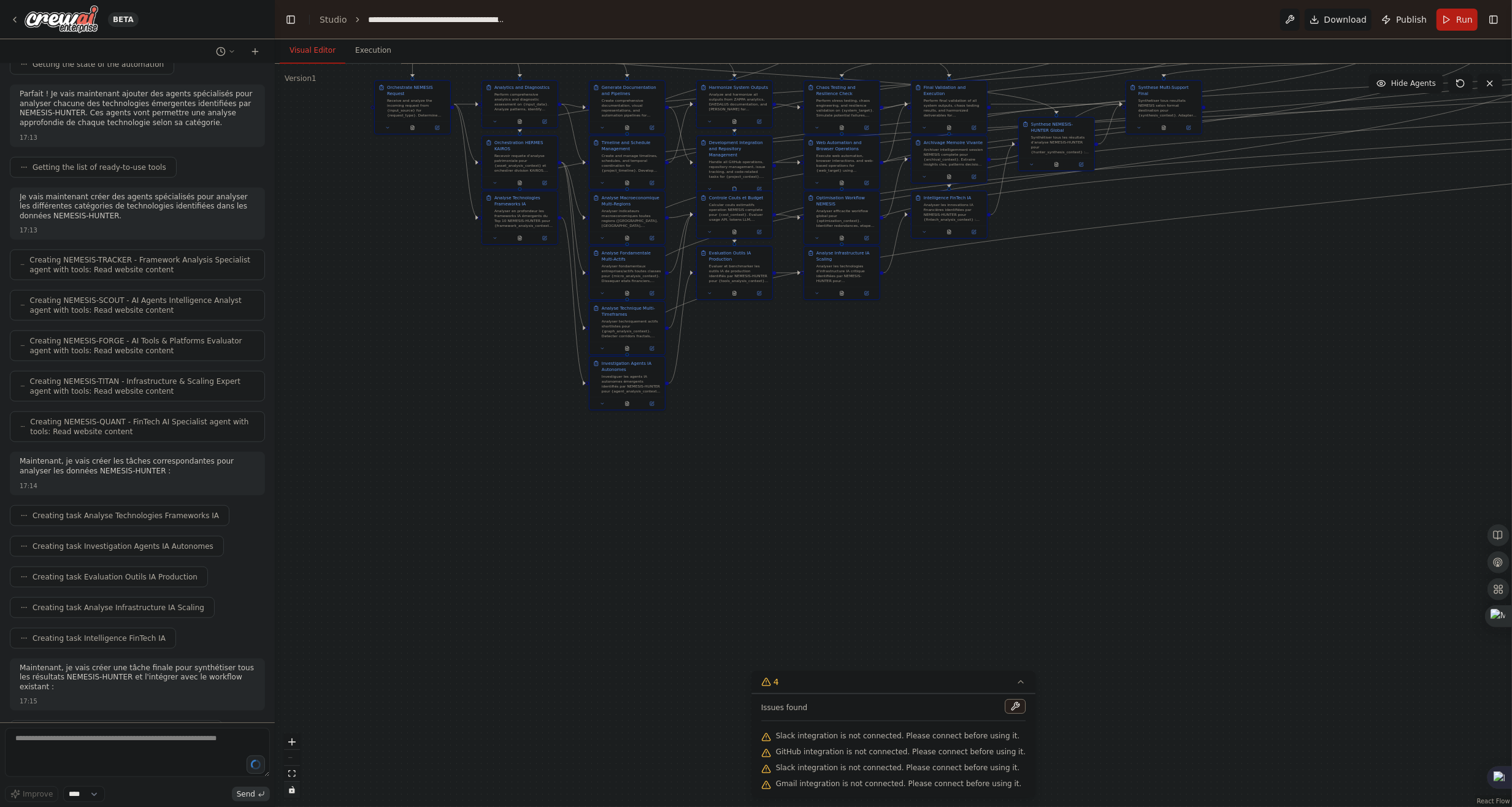
click at [295, 792] on icon "toggle interactivity" at bounding box center [292, 790] width 7 height 7
click at [382, 771] on div ".deletable-edge-delete-btn { width: 20px; height: 20px; border: 0px solid #ffff…" at bounding box center [893, 435] width 1237 height 743
click at [289, 791] on icon "toggle interactivity" at bounding box center [292, 790] width 7 height 7
click at [288, 791] on button "toggle interactivity" at bounding box center [292, 790] width 16 height 16
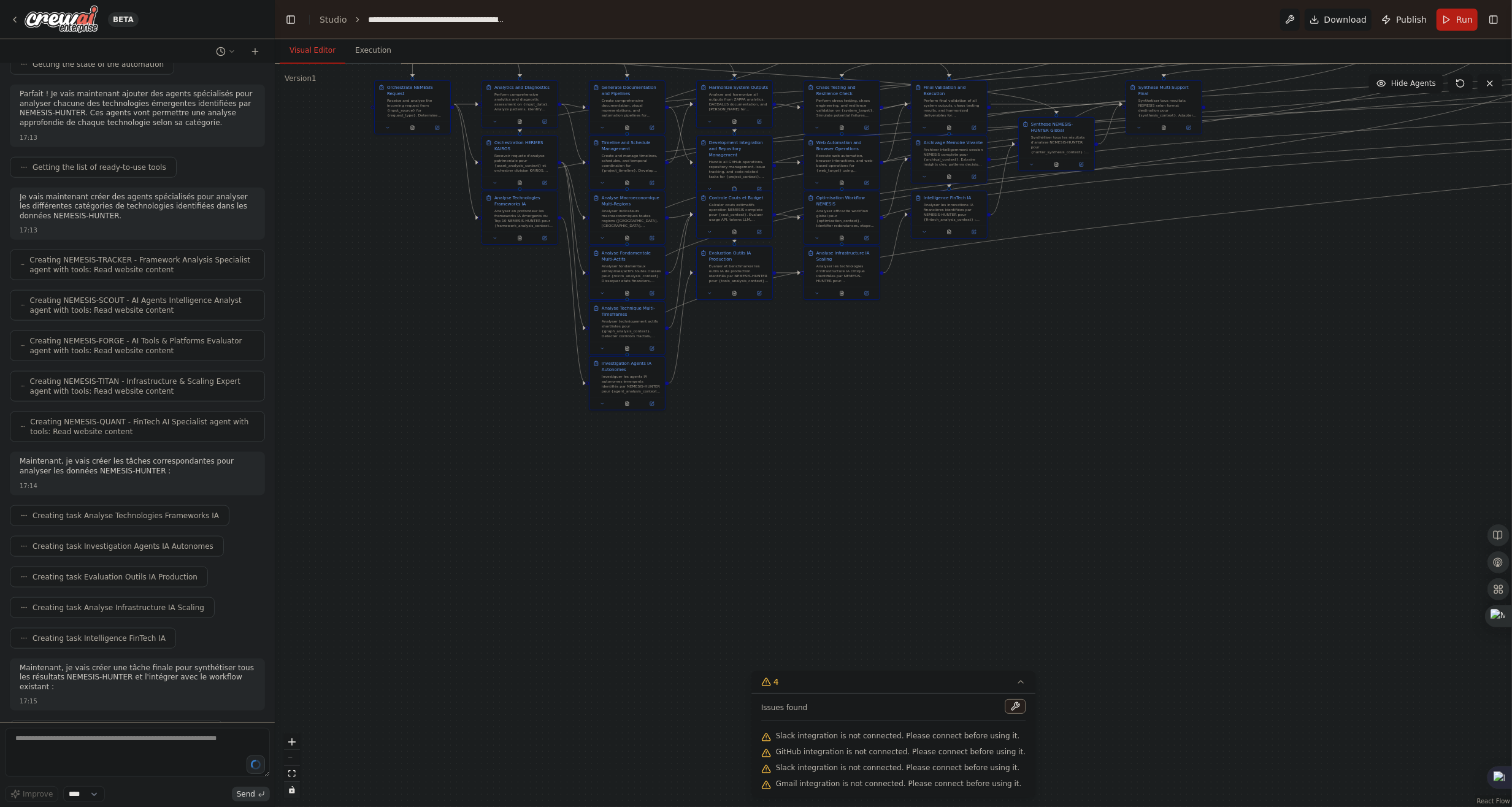
click at [444, 646] on div ".deletable-edge-delete-btn { width: 20px; height: 20px; border: 0px solid #ffff…" at bounding box center [893, 435] width 1237 height 743
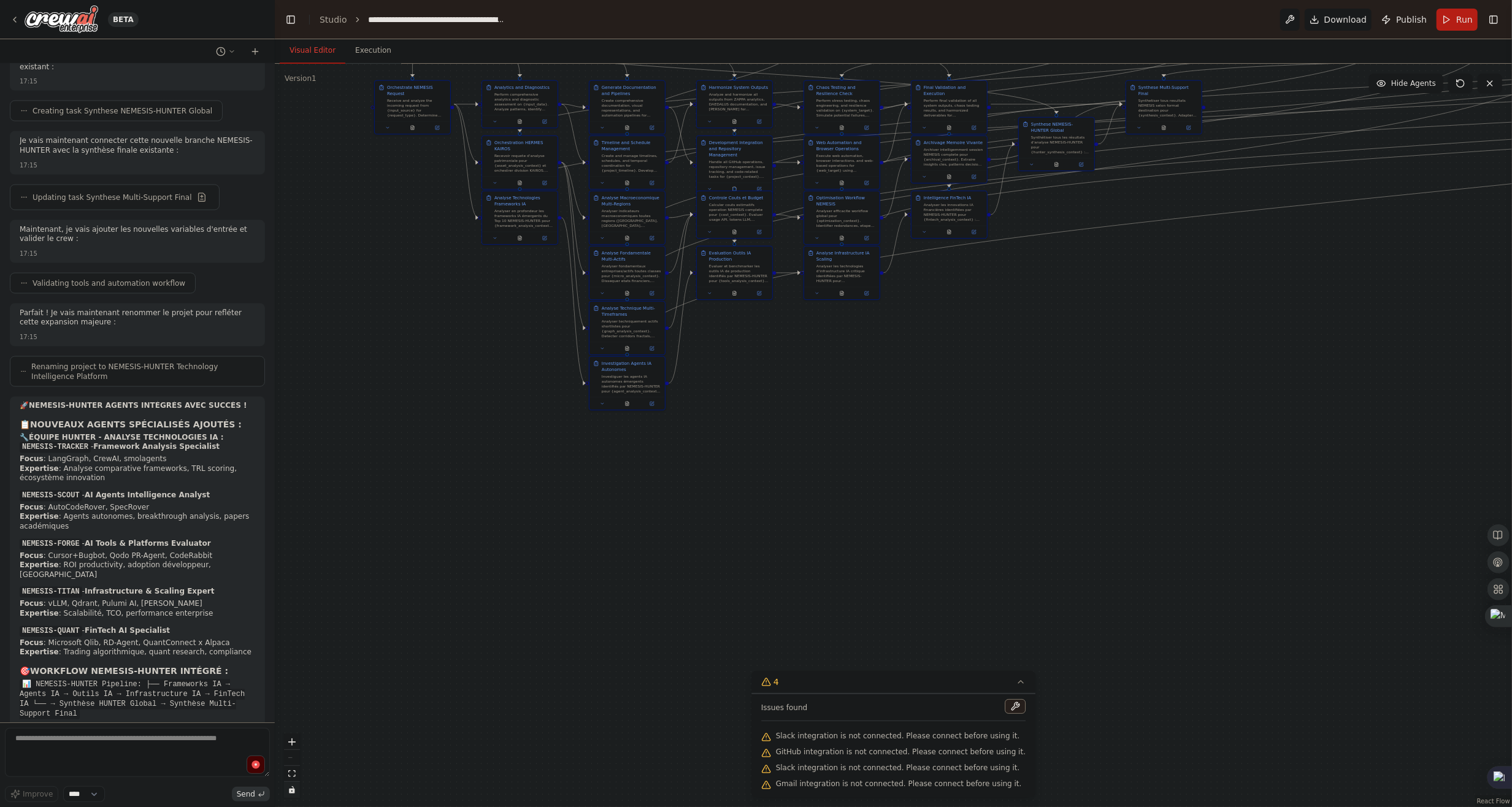
click at [0, 0] on sider-quick-compose-btn at bounding box center [0, 0] width 0 height 0
click at [444, 671] on div ".deletable-edge-delete-btn { width: 20px; height: 20px; border: 0px solid #ffff…" at bounding box center [893, 435] width 1237 height 743
click at [253, 763] on circle "button" at bounding box center [256, 765] width 11 height 11
click at [253, 757] on button "button" at bounding box center [255, 764] width 20 height 20
click at [0, 0] on sider-quick-compose-btn at bounding box center [0, 0] width 0 height 0
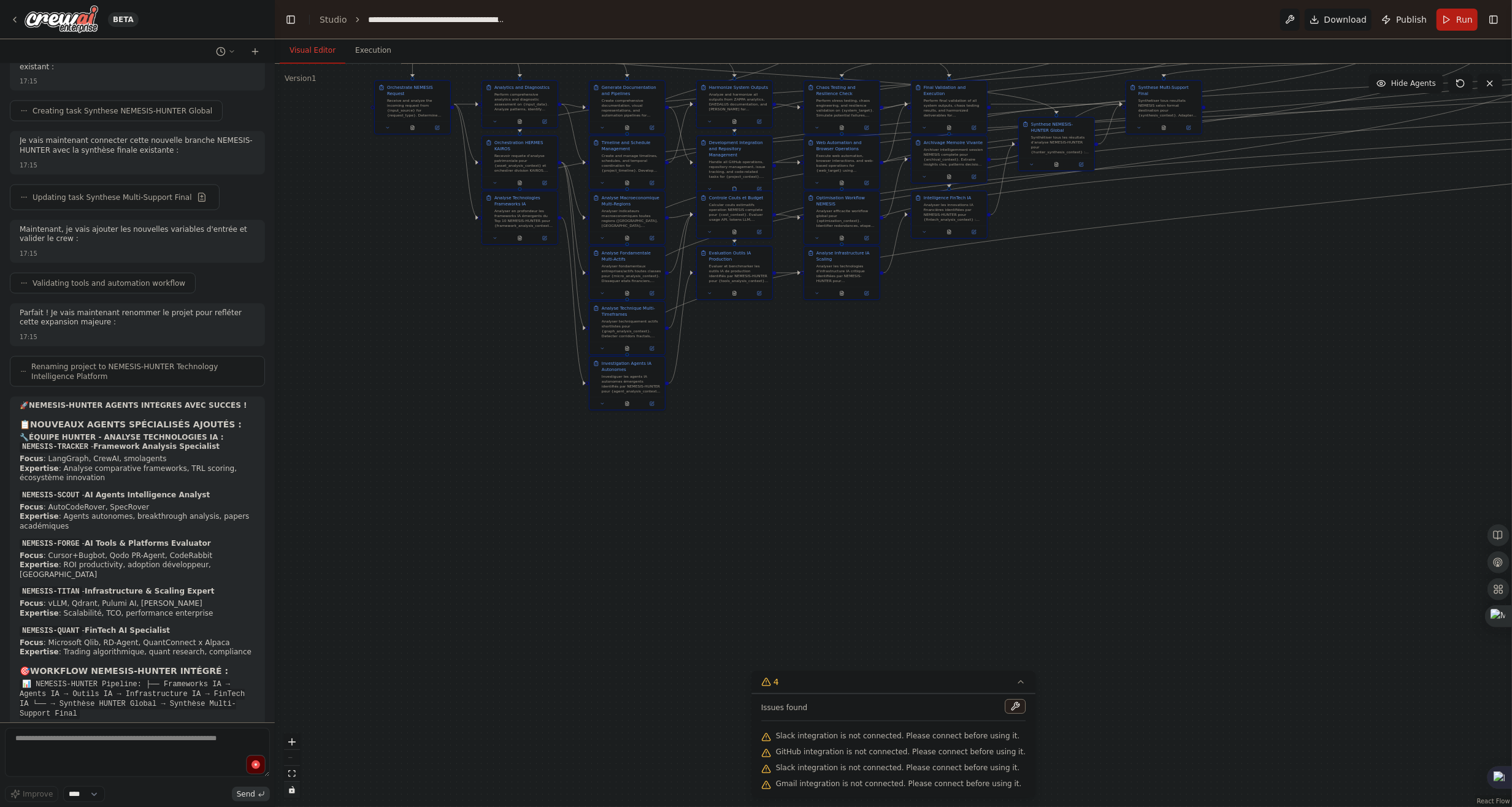
click at [256, 760] on button "button" at bounding box center [255, 764] width 20 height 20
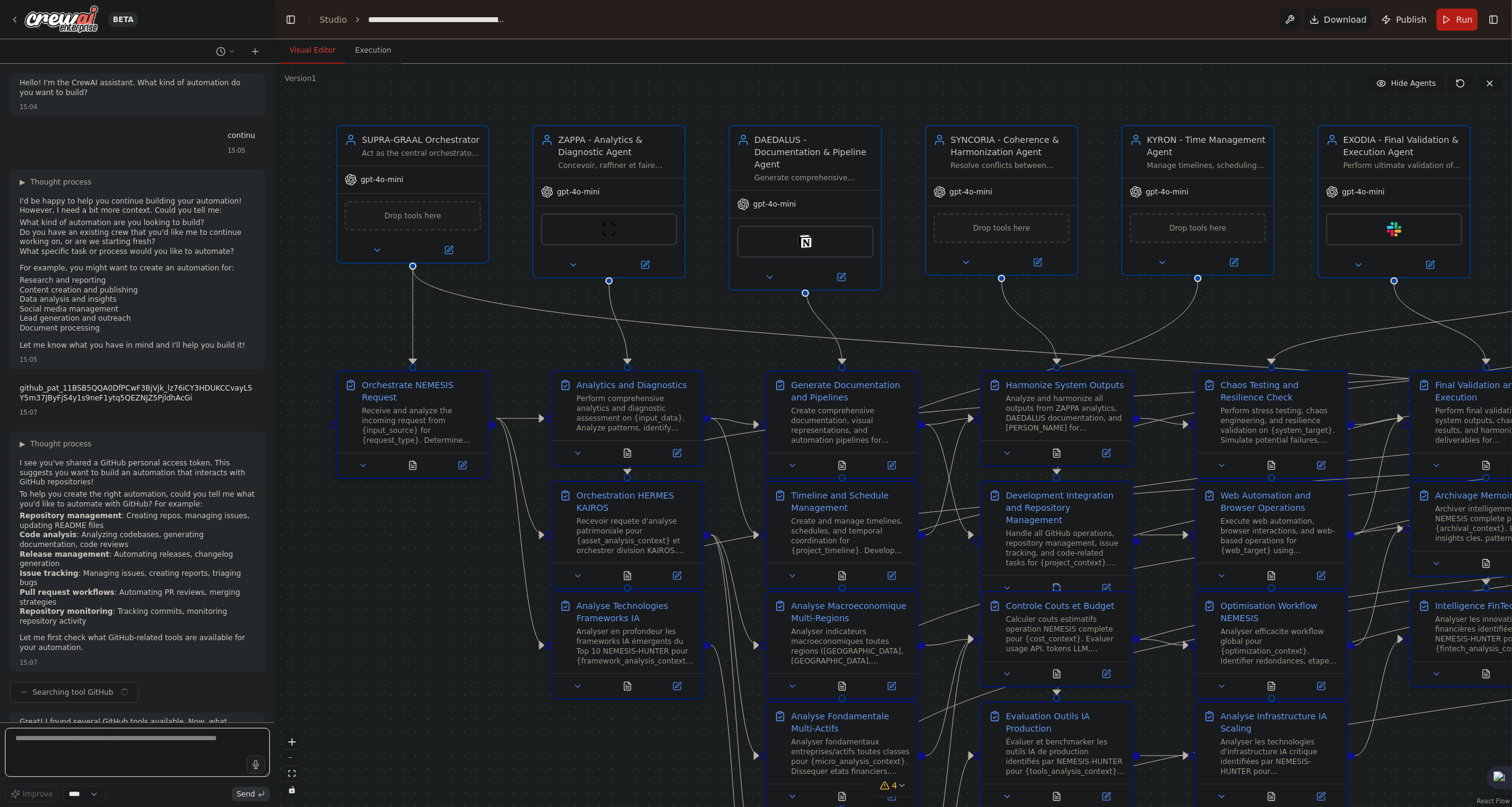
click at [131, 746] on textarea at bounding box center [137, 753] width 265 height 49
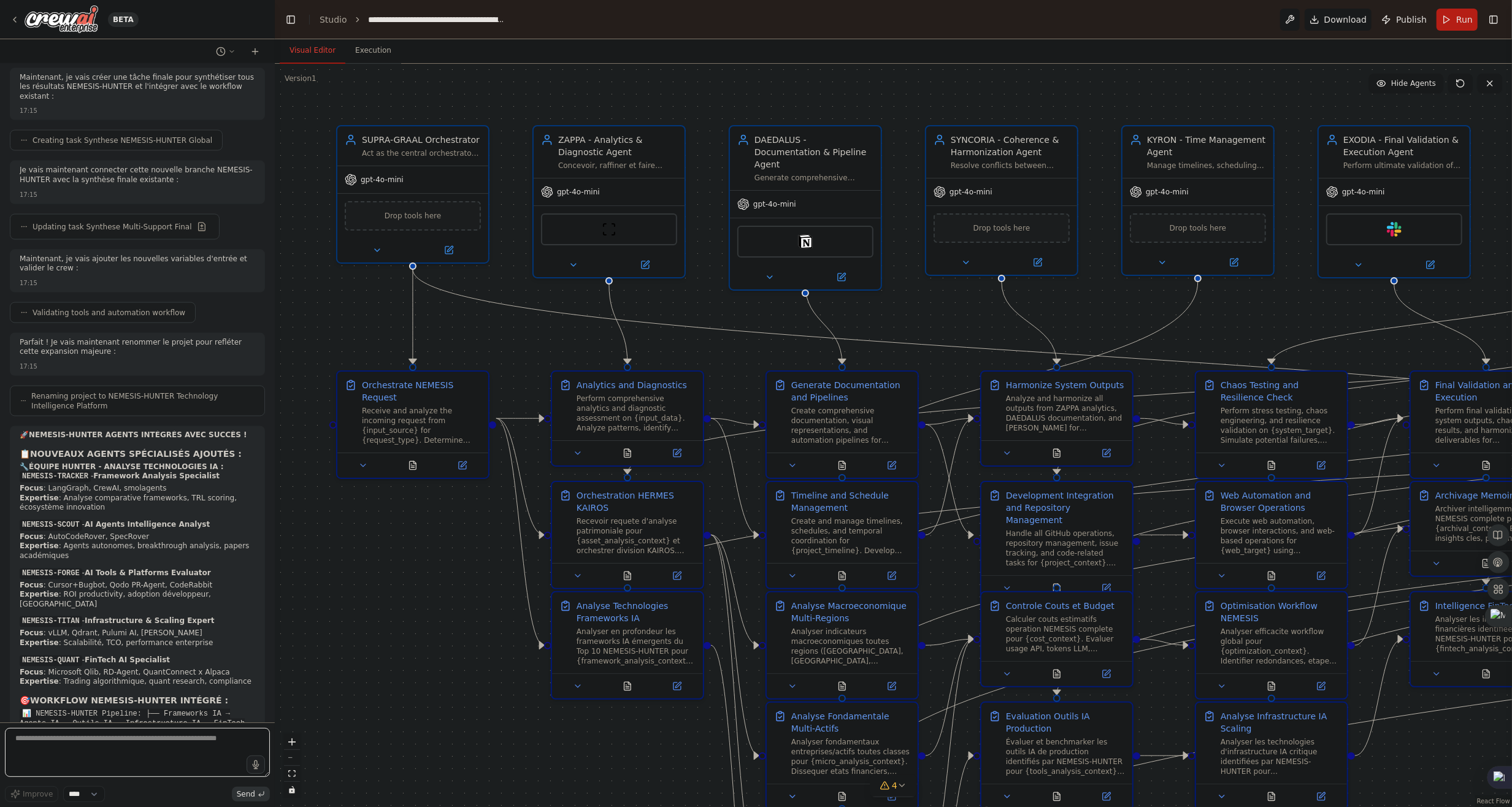
scroll to position [11025, 0]
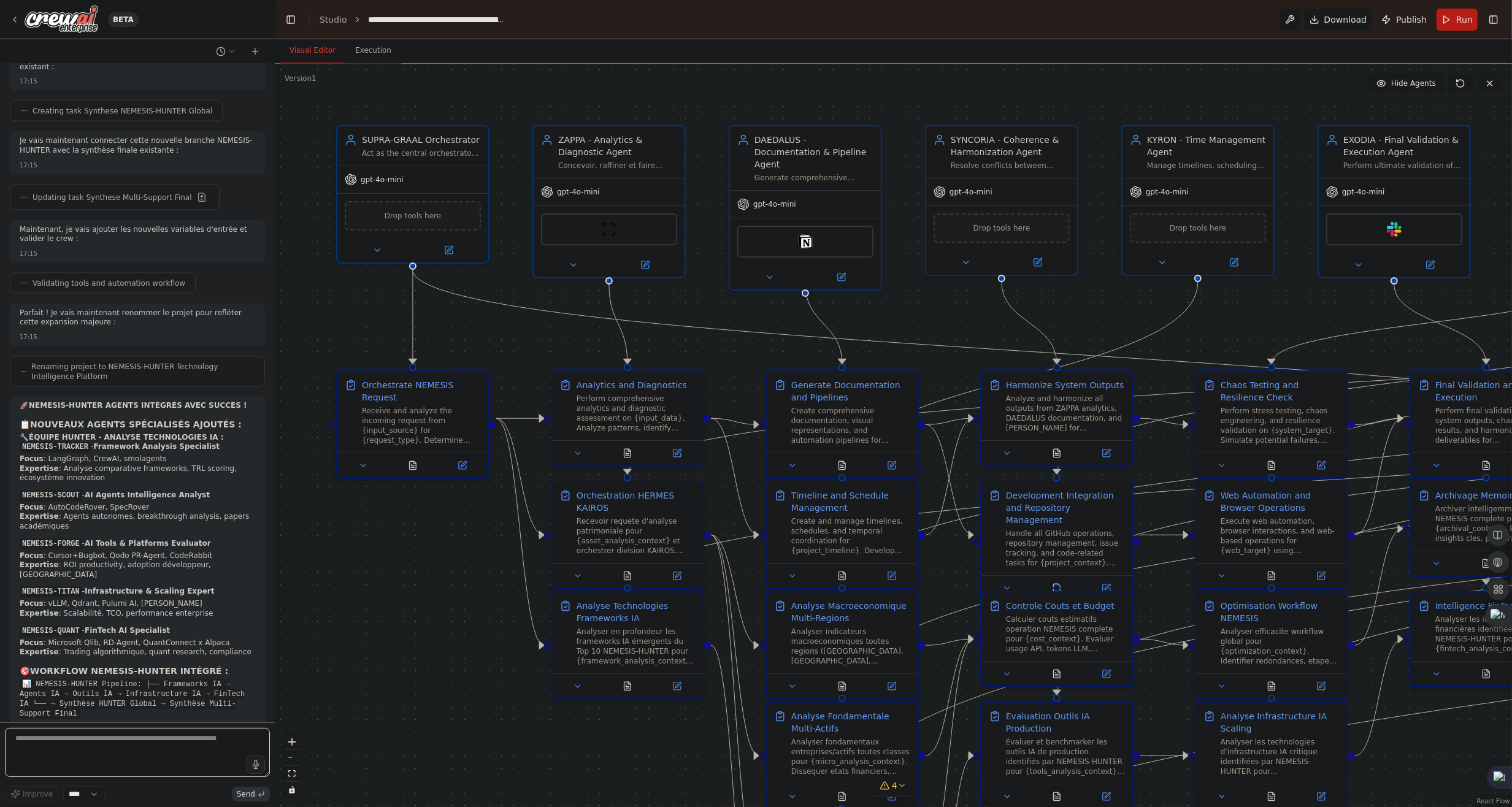
click at [184, 738] on textarea at bounding box center [137, 753] width 265 height 49
type textarea "**********"
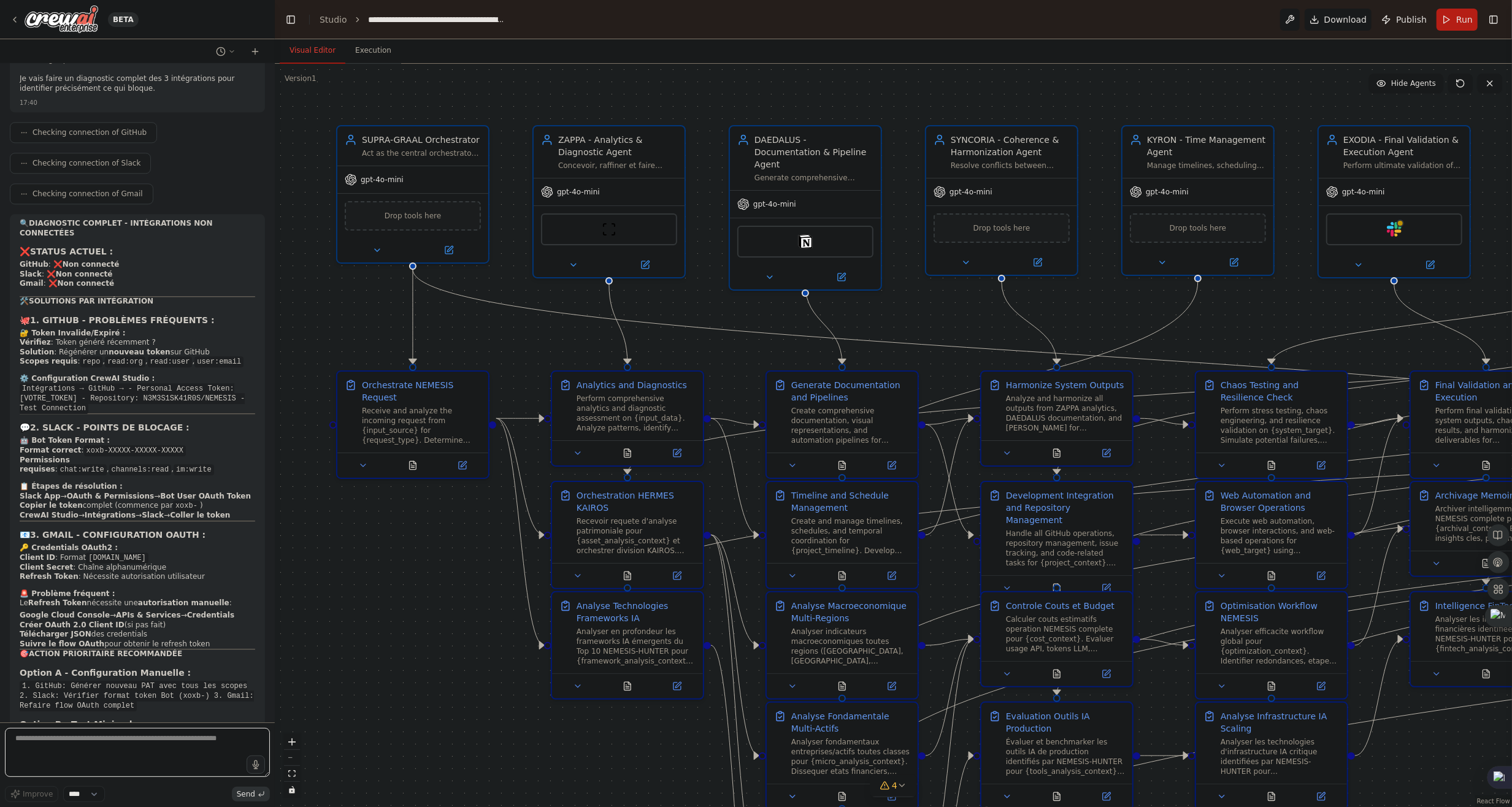
scroll to position [11985, 0]
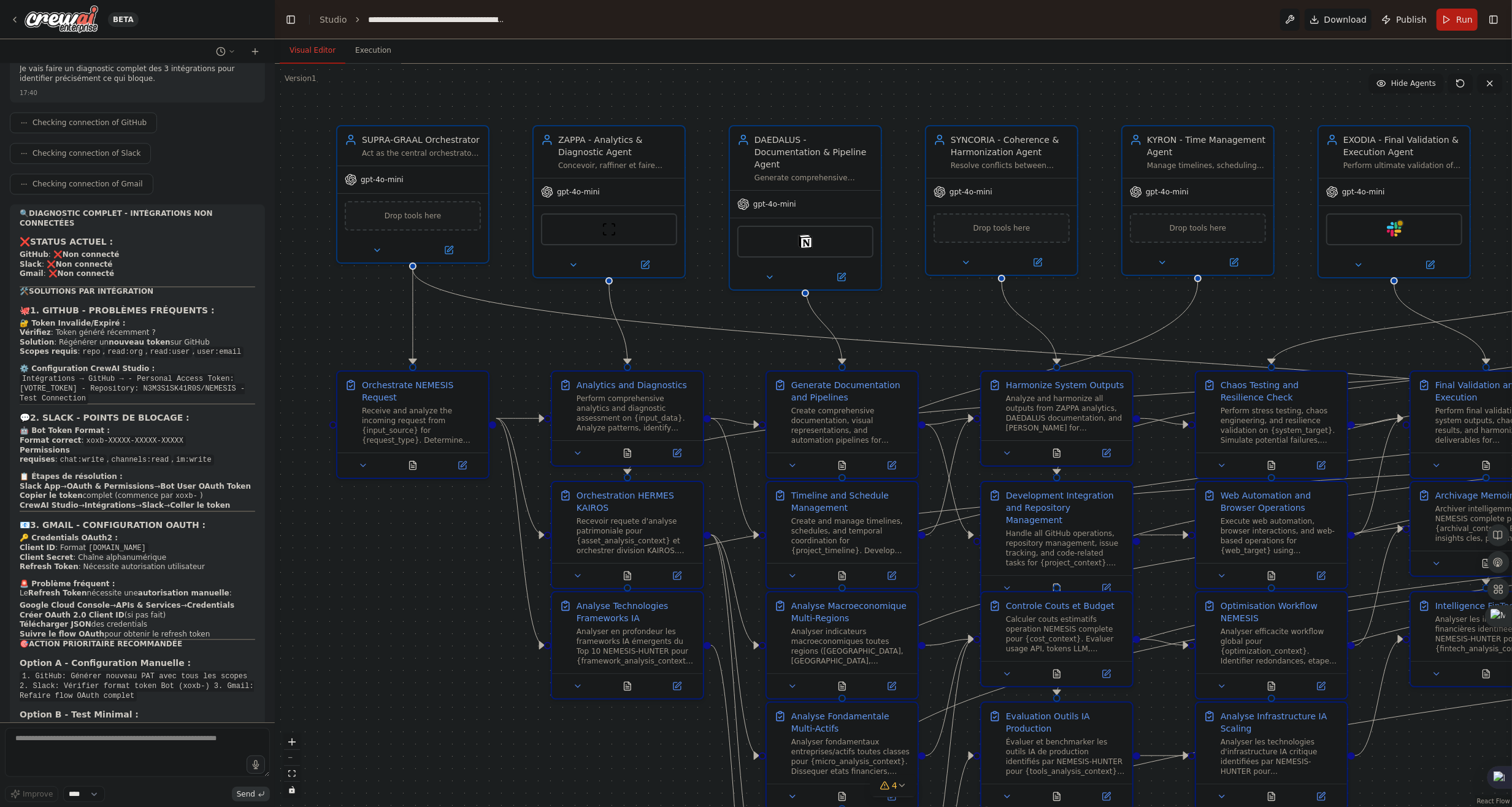
drag, startPoint x: 162, startPoint y: 563, endPoint x: 158, endPoint y: 518, distance: 45.2
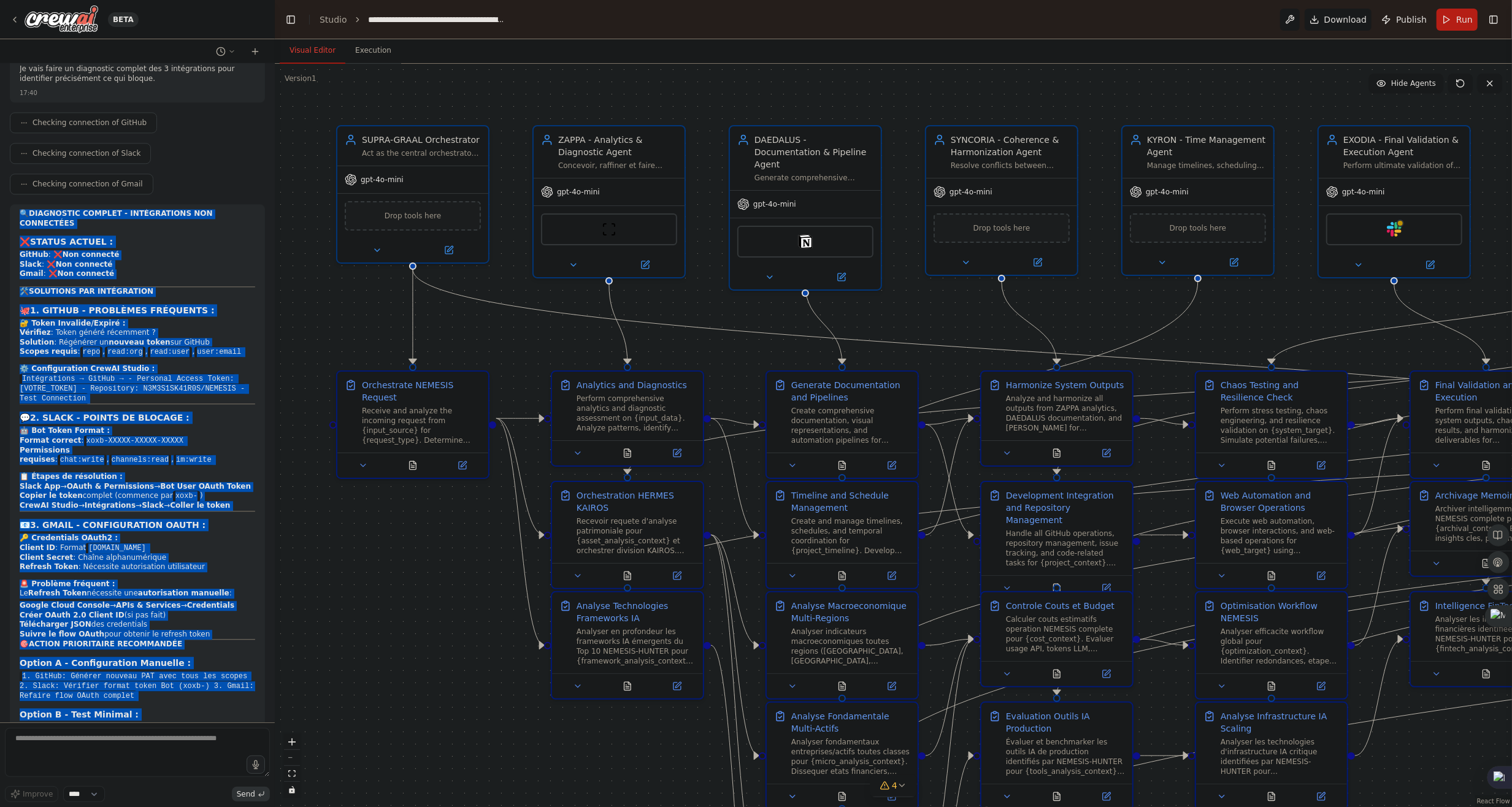
drag, startPoint x: 10, startPoint y: 328, endPoint x: 198, endPoint y: 705, distance: 421.3
click at [198, 705] on div "🔍 DIAGNOSTIC COMPLET - INTÉGRATIONS NON CONNECTÉES ❌ STATUS ACTUEL : GitHub : ❌…" at bounding box center [137, 586] width 255 height 763
copy div "🔍 DIAGNOSTIC COMPLET - INTÉGRATIONS NON CONNECTÉES ❌ STATUS ACTUEL : GitHub : ❌…"
click at [328, 24] on link "Studio" at bounding box center [333, 20] width 28 height 9
